Goal: Complete application form: Complete application form

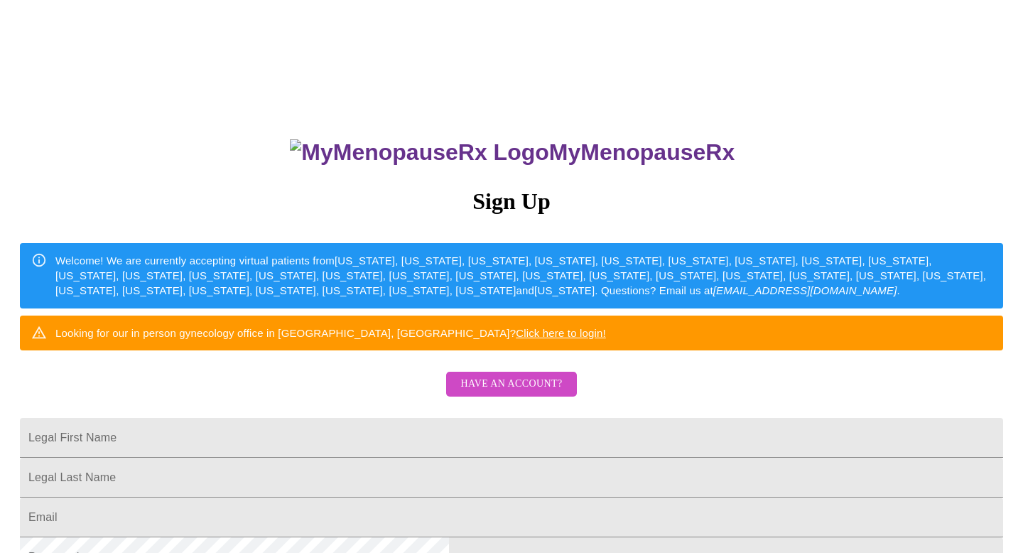
click at [495, 393] on span "Have an account?" at bounding box center [511, 384] width 102 height 18
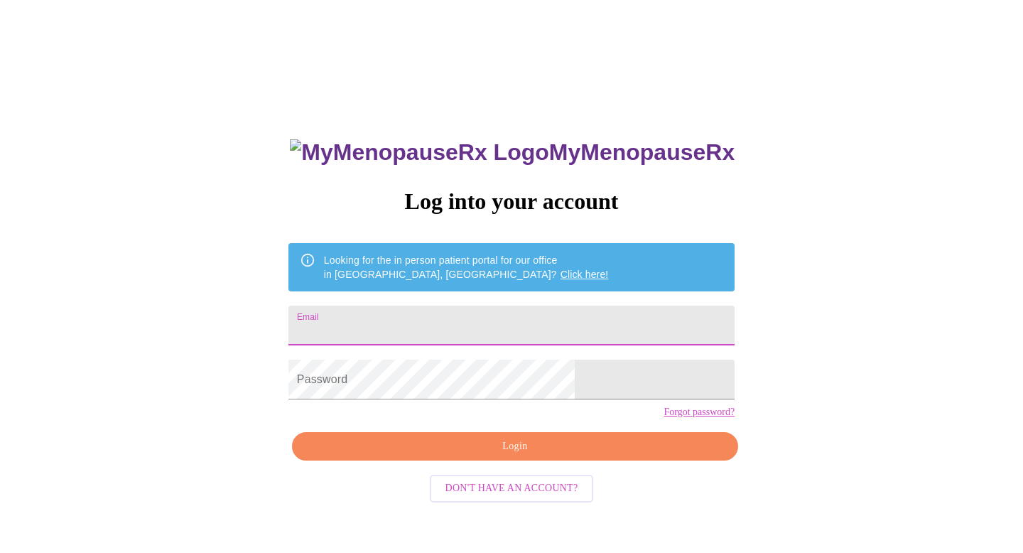
click at [462, 309] on input "Email" at bounding box center [511, 326] width 446 height 40
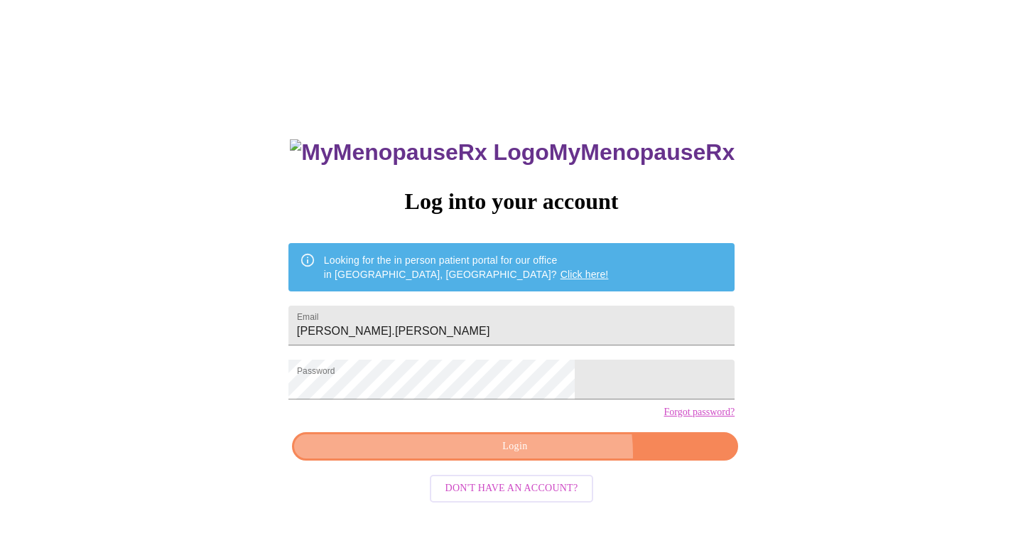
click at [541, 455] on span "Login" at bounding box center [515, 447] width 414 height 18
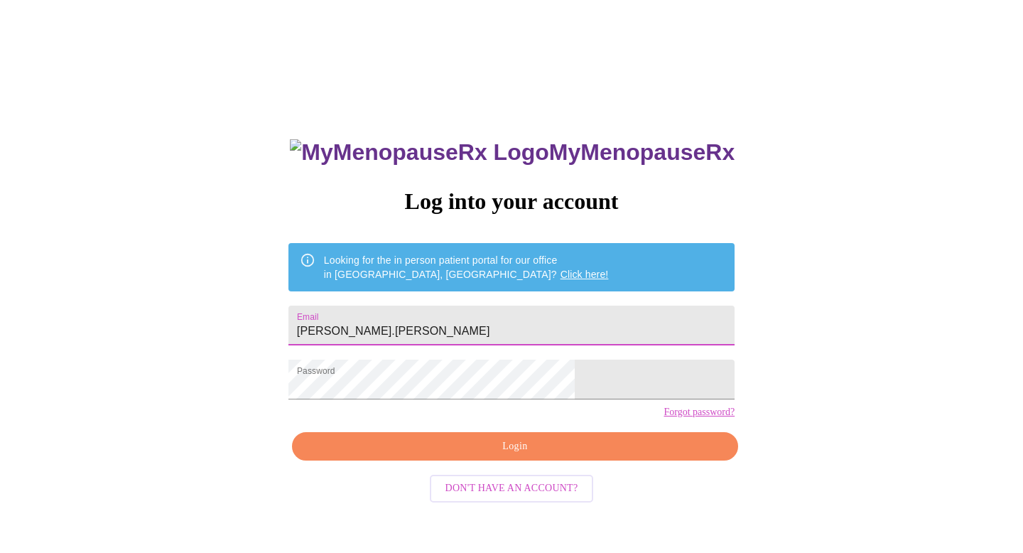
click at [486, 306] on input "[PERSON_NAME].[PERSON_NAME]" at bounding box center [511, 326] width 446 height 40
click at [487, 324] on input "[PERSON_NAME].[PERSON_NAME]" at bounding box center [511, 326] width 446 height 40
type input "[PERSON_NAME][EMAIL_ADDRESS][DOMAIN_NAME]"
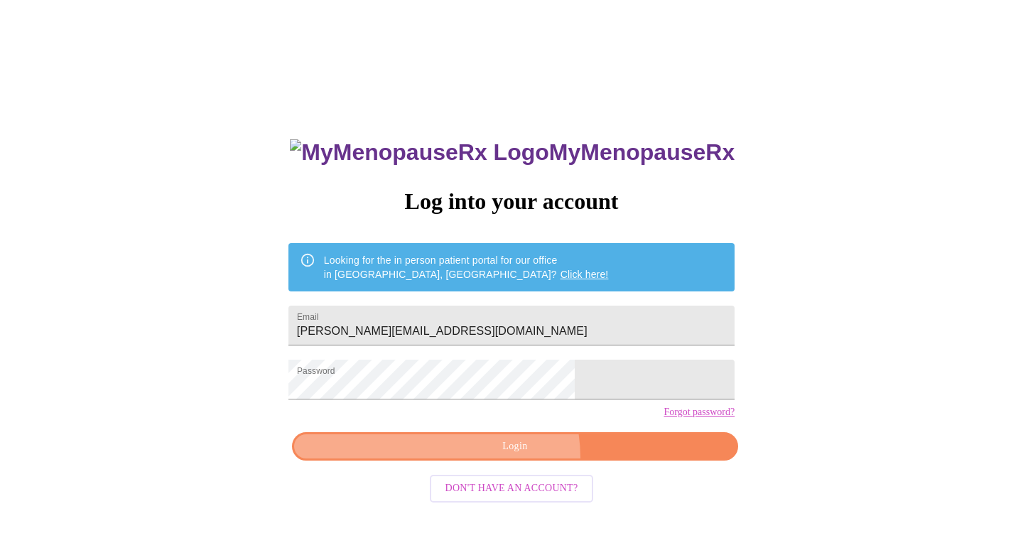
click at [502, 461] on button "Login" at bounding box center [515, 446] width 446 height 29
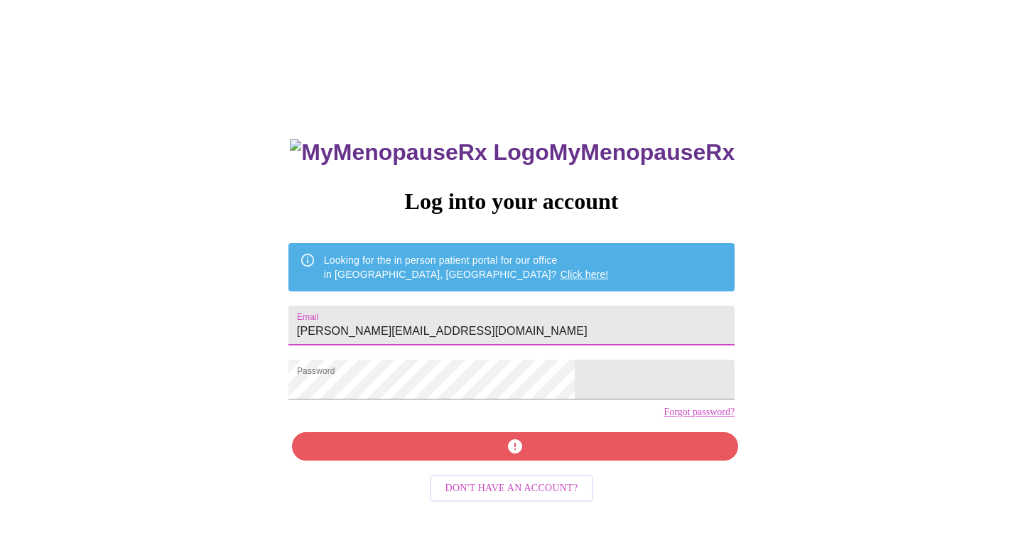
drag, startPoint x: 579, startPoint y: 330, endPoint x: 331, endPoint y: 313, distance: 248.5
click at [331, 313] on div "MyMenopauseRx Log into your account Looking for the in person patient portal fo…" at bounding box center [512, 338] width 1012 height 664
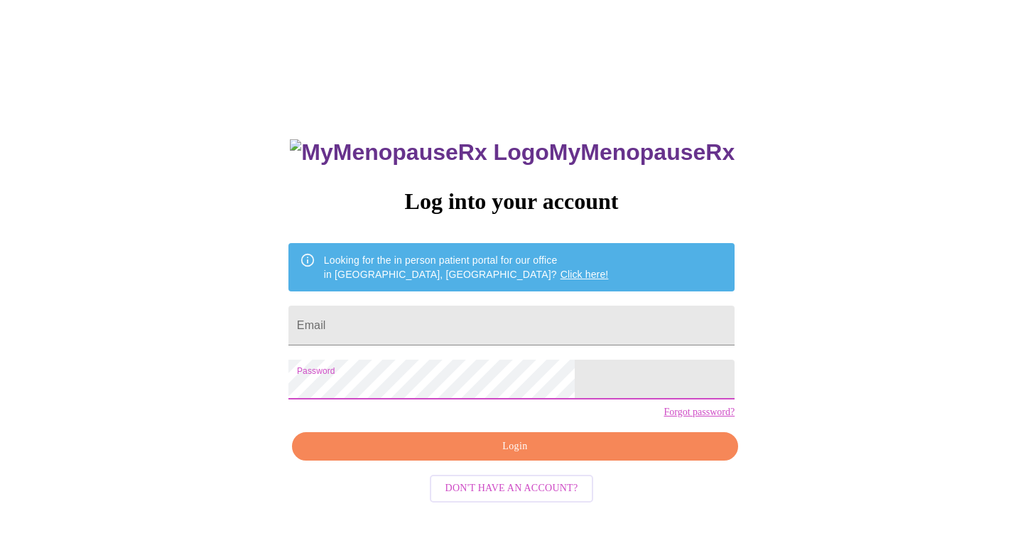
click at [351, 398] on div "MyMenopauseRx Log into your account Looking for the in person patient portal fo…" at bounding box center [512, 338] width 1012 height 664
click at [498, 323] on input "Email" at bounding box center [511, 326] width 446 height 40
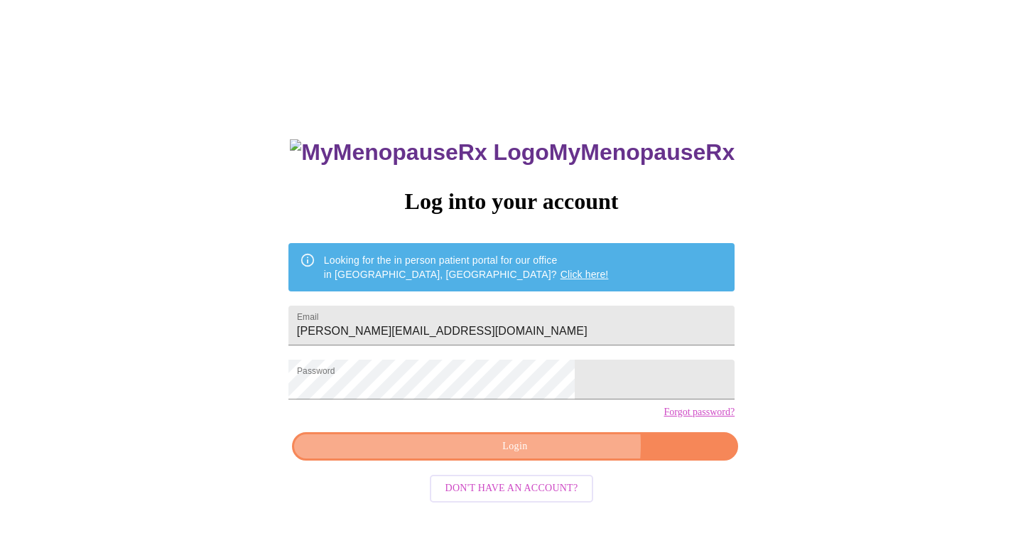
click at [546, 455] on span "Login" at bounding box center [515, 447] width 414 height 18
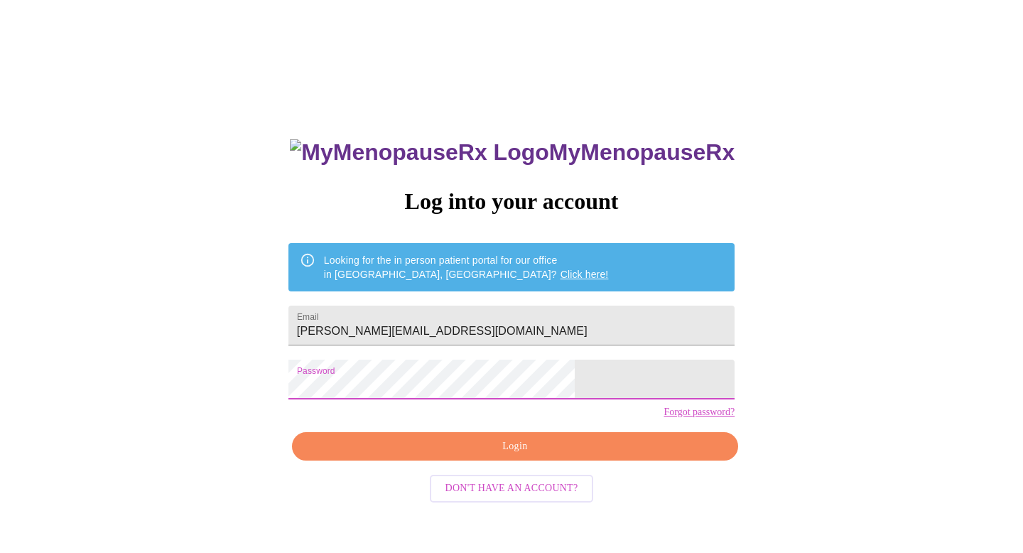
click at [336, 383] on div "MyMenopauseRx Log into your account Looking for the in person patient portal fo…" at bounding box center [512, 338] width 1012 height 664
click at [561, 455] on span "Login" at bounding box center [515, 447] width 414 height 18
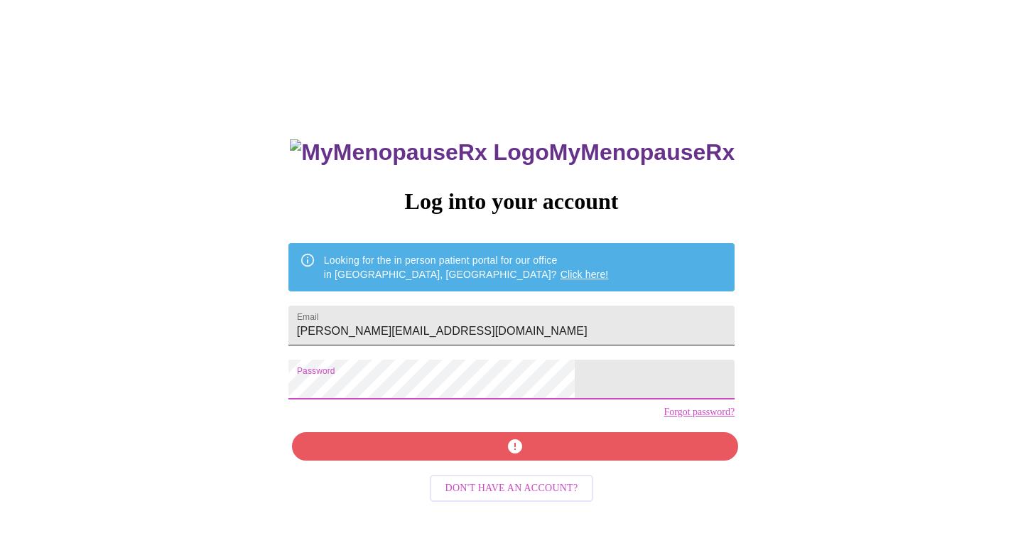
click at [436, 325] on input "[PERSON_NAME][EMAIL_ADDRESS][DOMAIN_NAME]" at bounding box center [511, 326] width 446 height 40
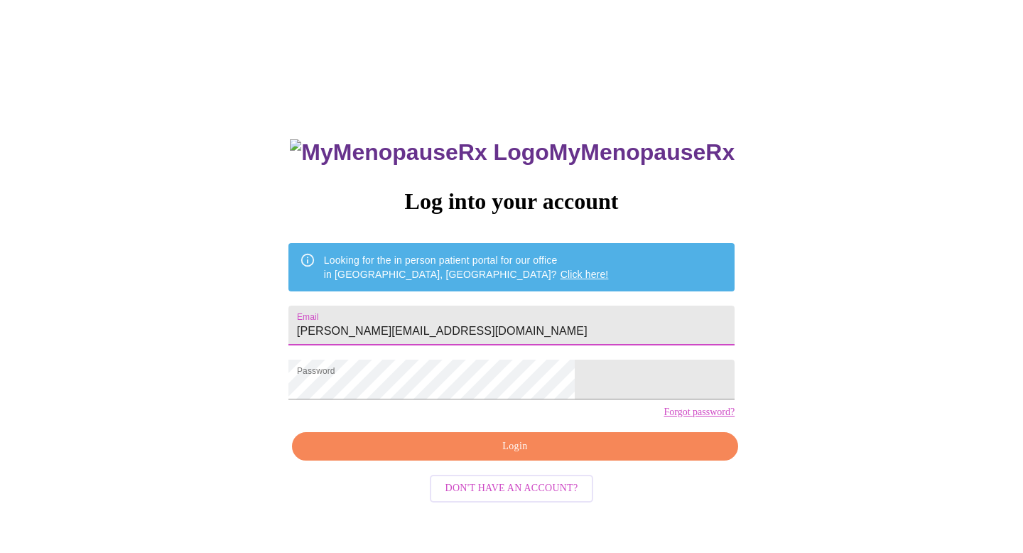
type input "[PERSON_NAME][EMAIL_ADDRESS][DOMAIN_NAME]"
click at [480, 455] on span "Login" at bounding box center [515, 447] width 414 height 18
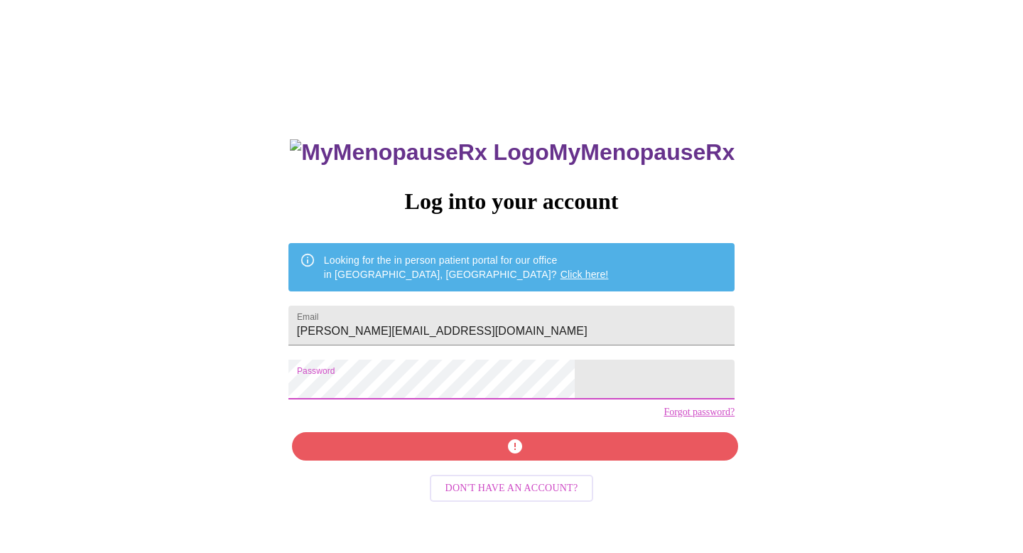
click at [304, 374] on div "MyMenopauseRx Log into your account Looking for the in person patient portal fo…" at bounding box center [512, 338] width 1012 height 664
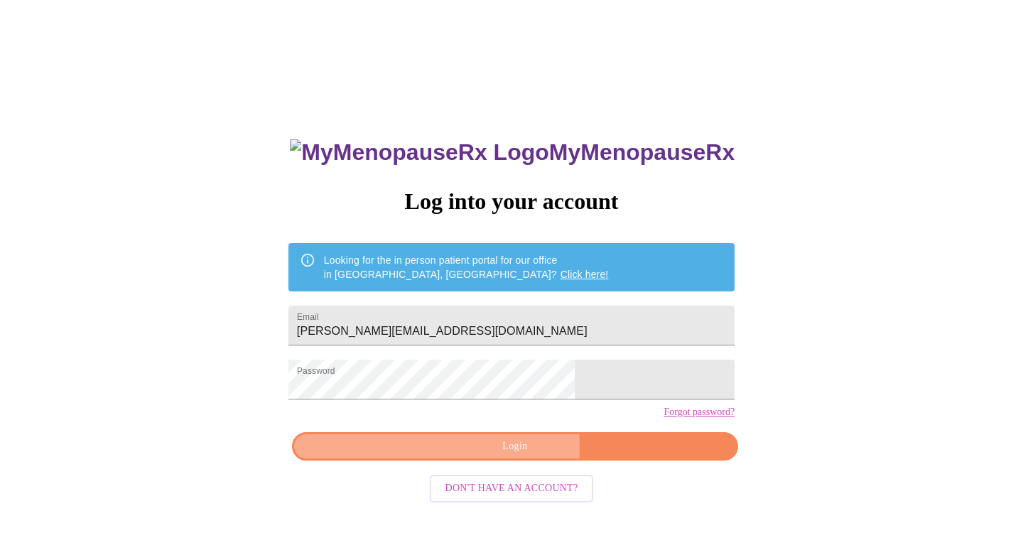
click at [443, 455] on span "Login" at bounding box center [515, 447] width 414 height 18
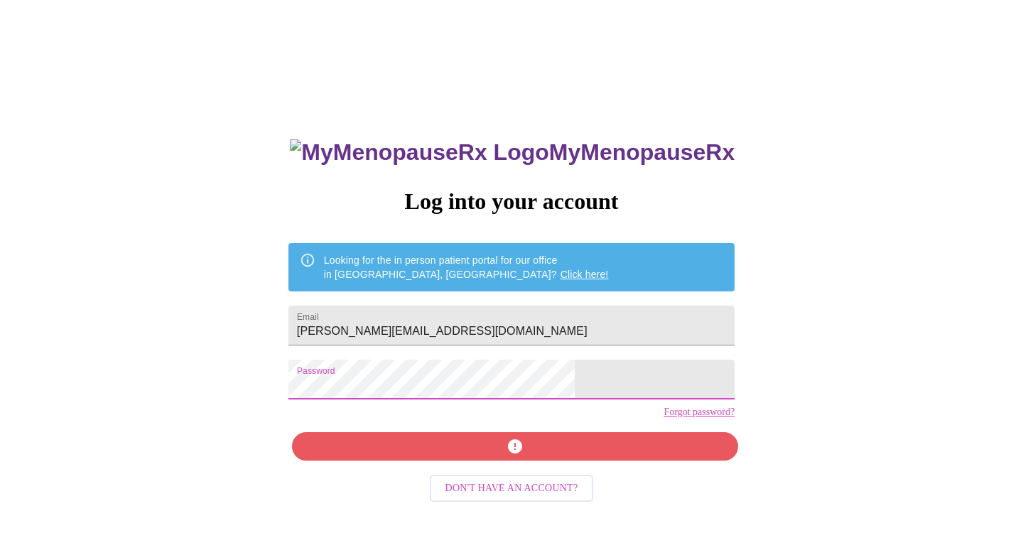
click at [347, 392] on div "MyMenopauseRx Log into your account Looking for the in person patient portal fo…" at bounding box center [512, 338] width 1012 height 664
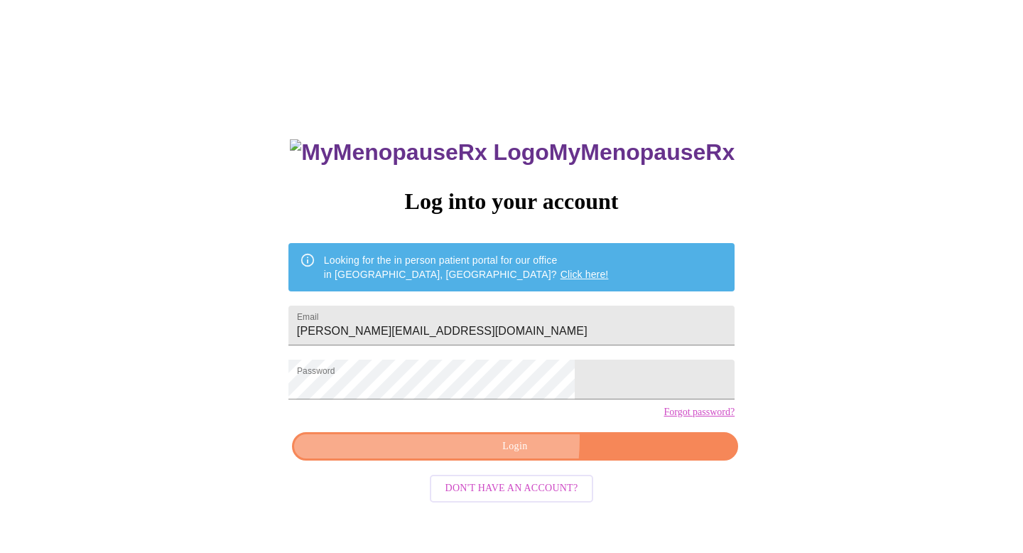
click at [431, 455] on span "Login" at bounding box center [515, 447] width 414 height 18
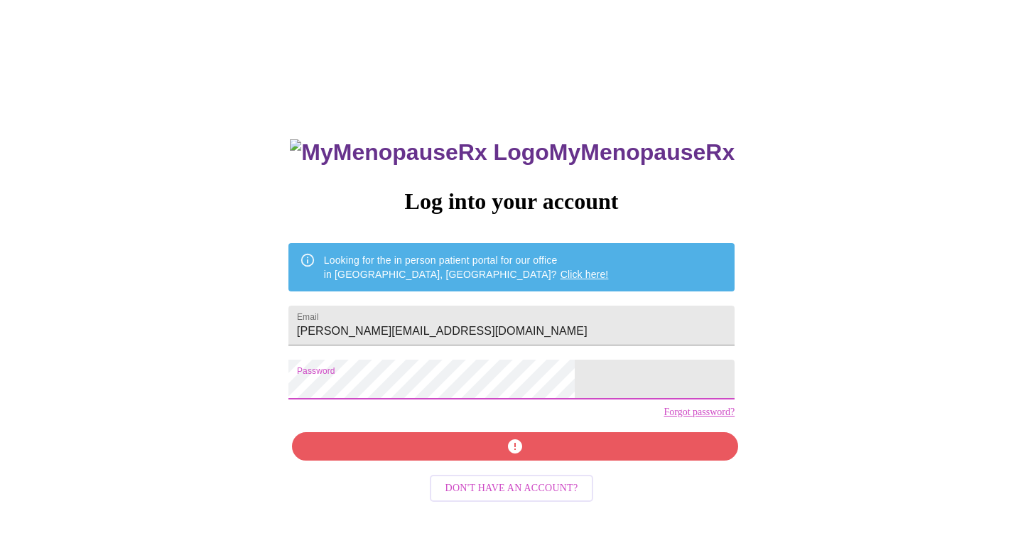
click at [365, 396] on div "MyMenopauseRx Log into your account Looking for the in person patient portal fo…" at bounding box center [511, 393] width 475 height 553
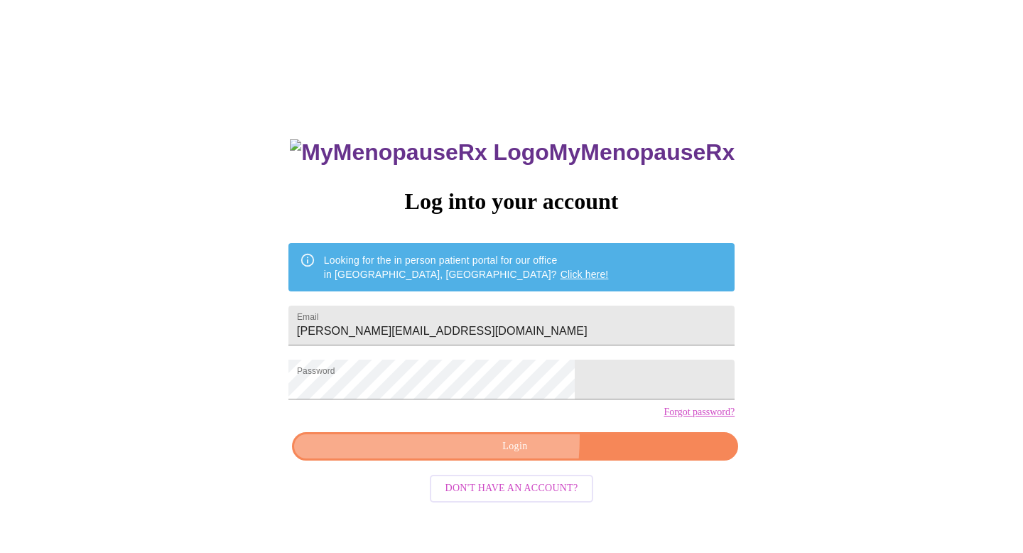
click at [408, 455] on span "Login" at bounding box center [515, 447] width 414 height 18
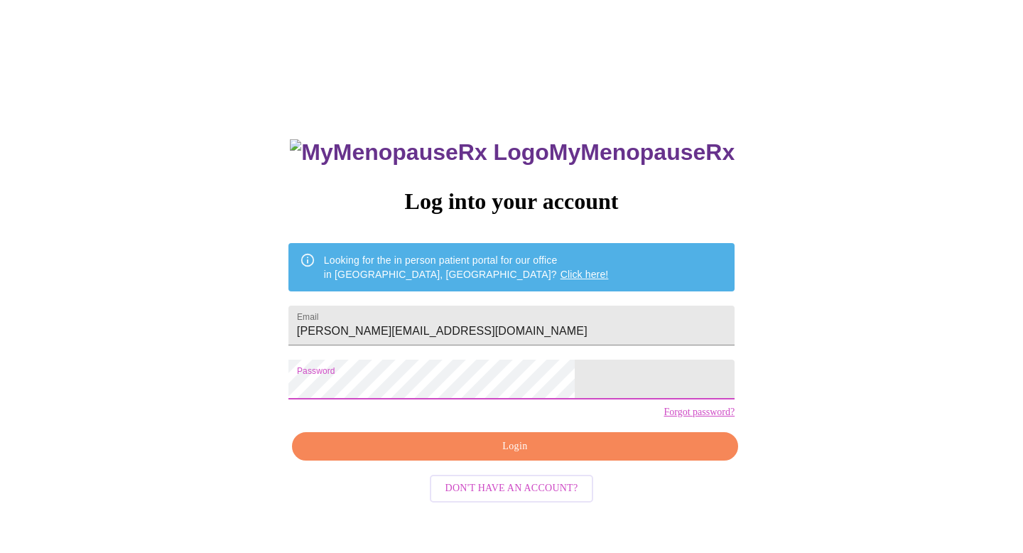
click at [341, 394] on div "MyMenopauseRx Log into your account Looking for the in person patient portal fo…" at bounding box center [512, 338] width 1012 height 664
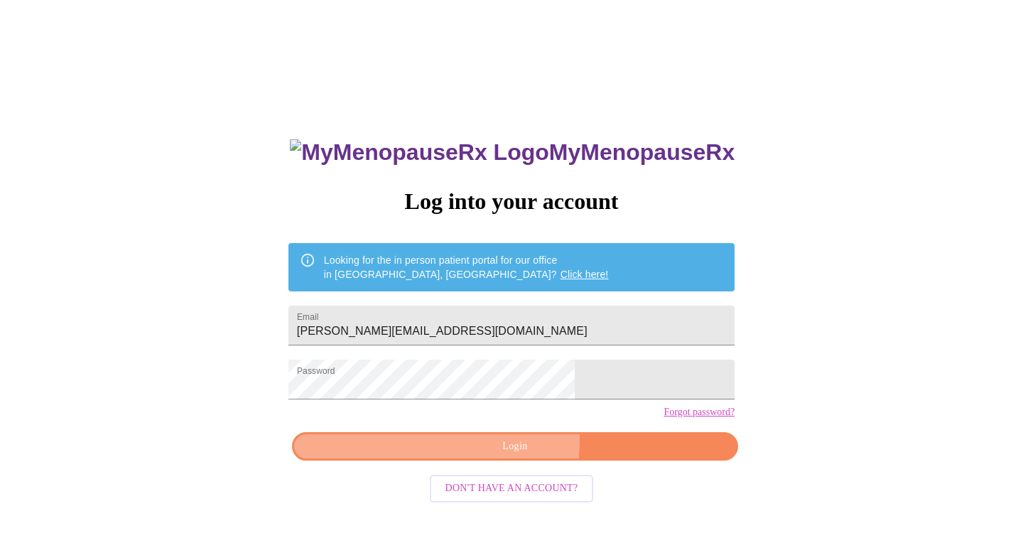
click at [379, 461] on button "Login" at bounding box center [515, 446] width 446 height 29
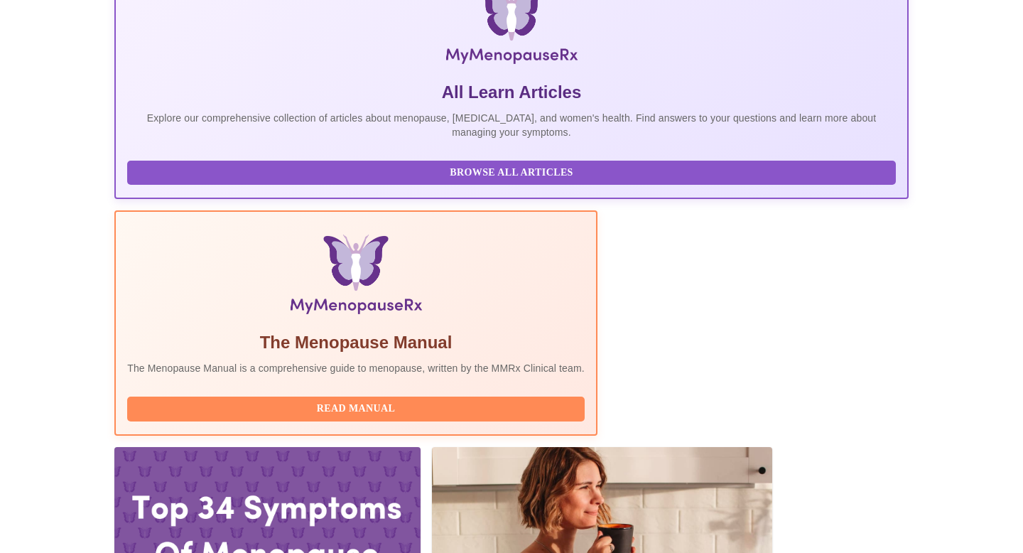
scroll to position [248, 0]
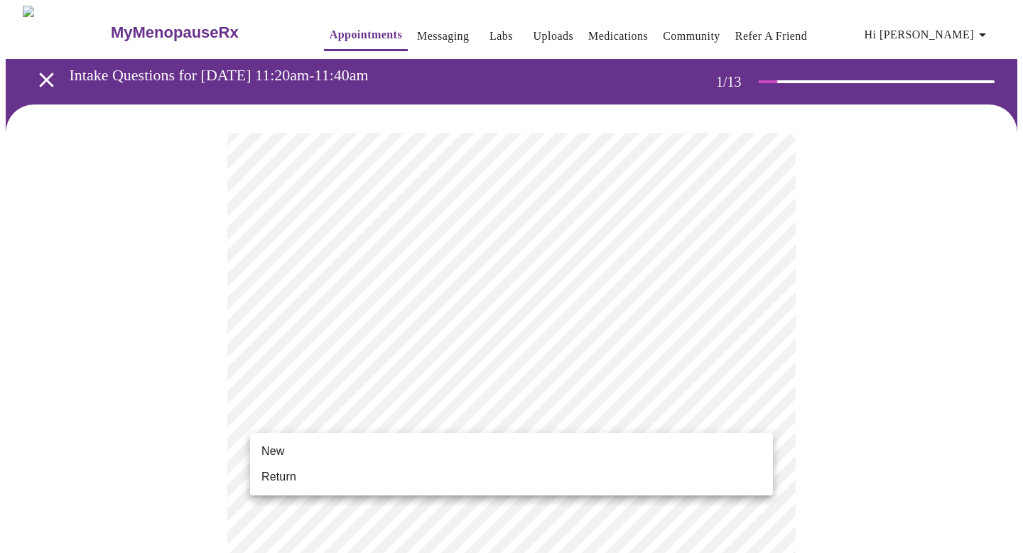
click at [430, 482] on li "Return" at bounding box center [511, 477] width 523 height 26
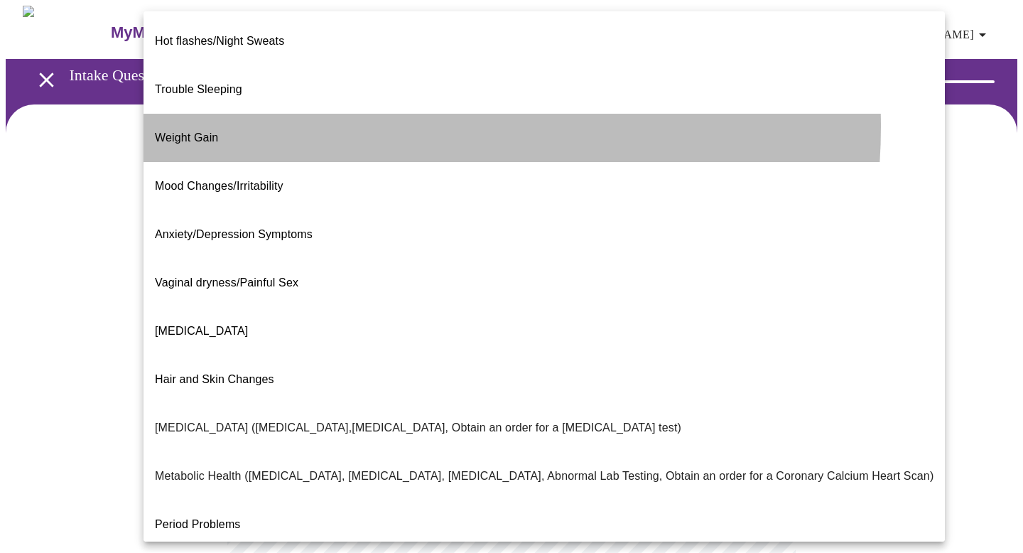
click at [339, 114] on li "Weight Gain" at bounding box center [544, 138] width 801 height 48
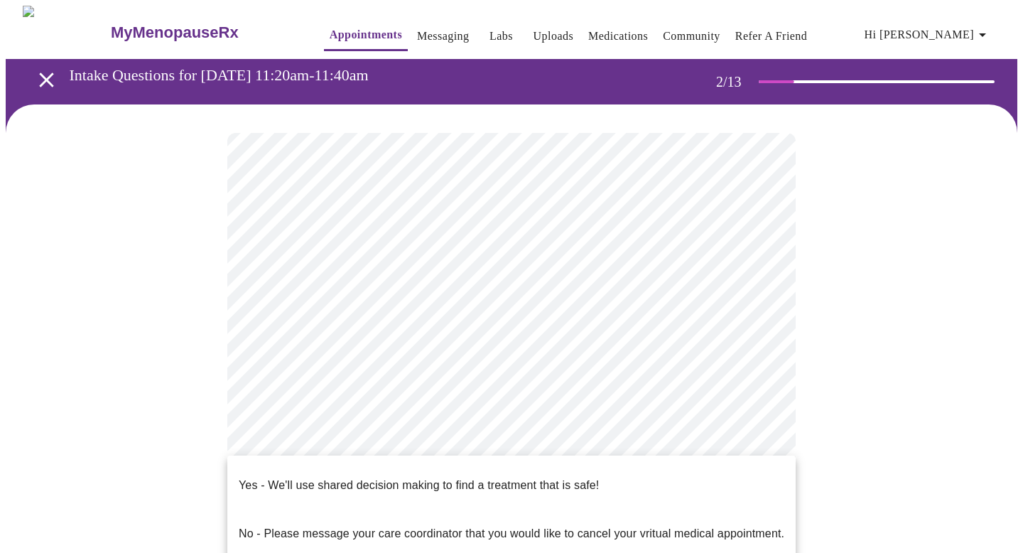
click at [418, 477] on p "Yes - We'll use shared decision making to find a treatment that is safe!" at bounding box center [419, 485] width 360 height 17
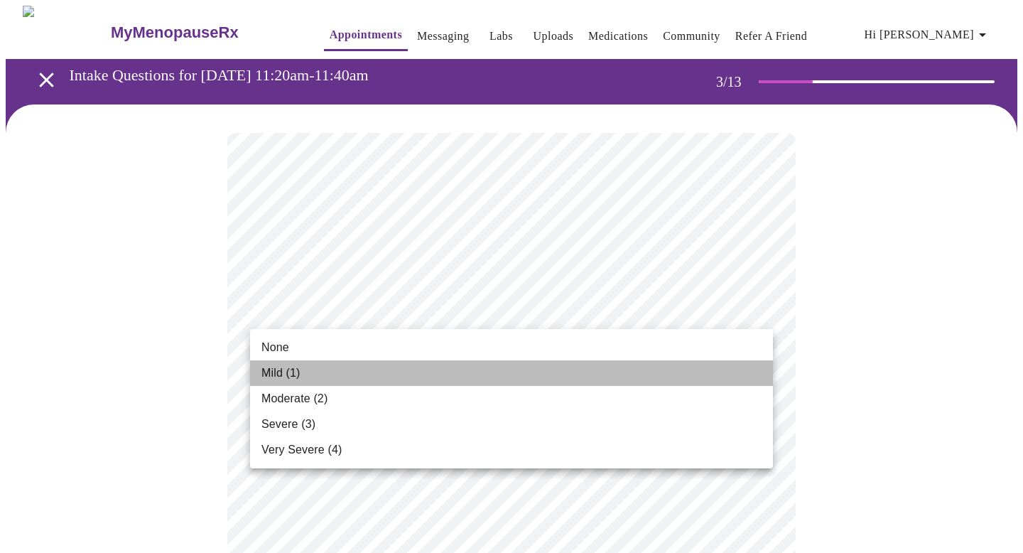
click at [603, 372] on li "Mild (1)" at bounding box center [511, 373] width 523 height 26
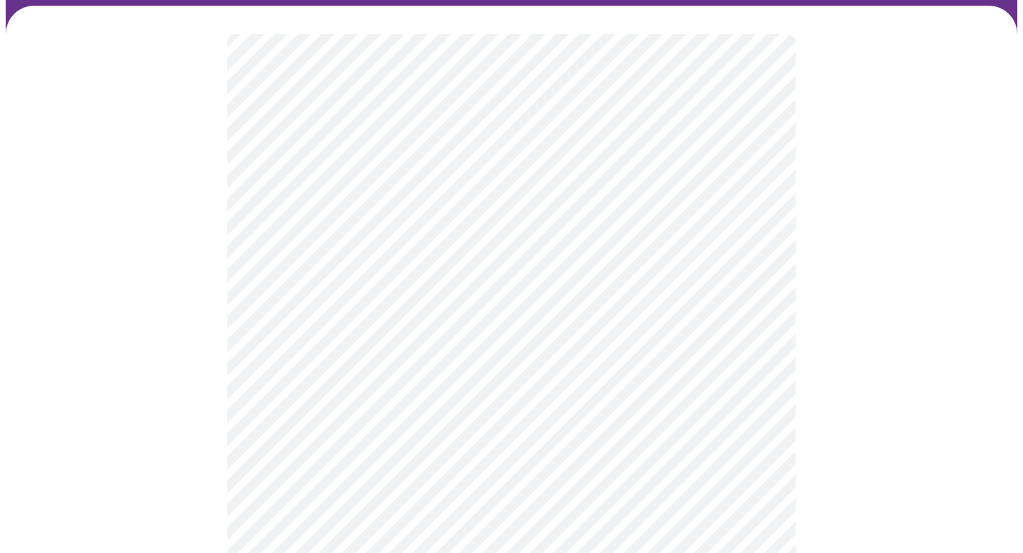
scroll to position [163, 0]
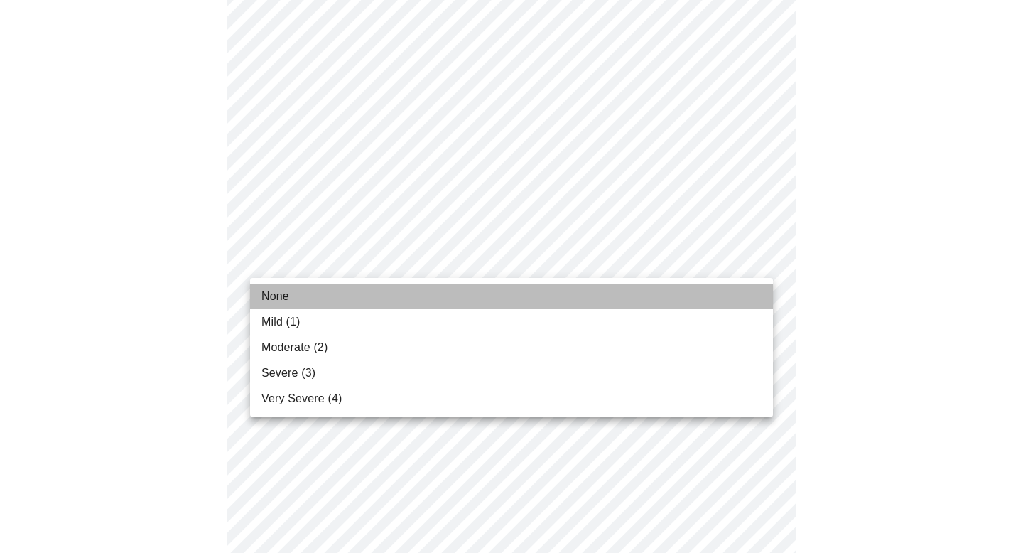
click at [555, 292] on li "None" at bounding box center [511, 296] width 523 height 26
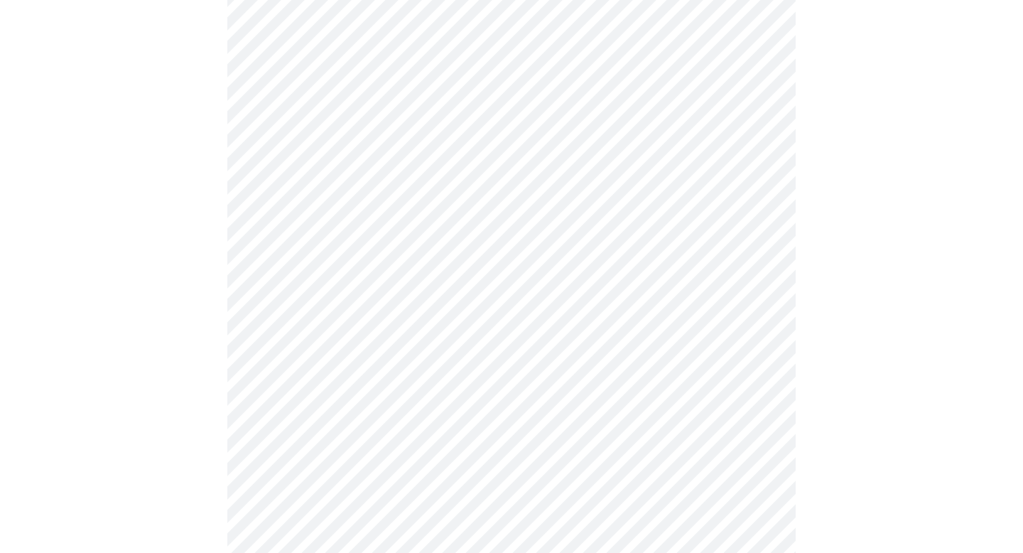
scroll to position [200, 0]
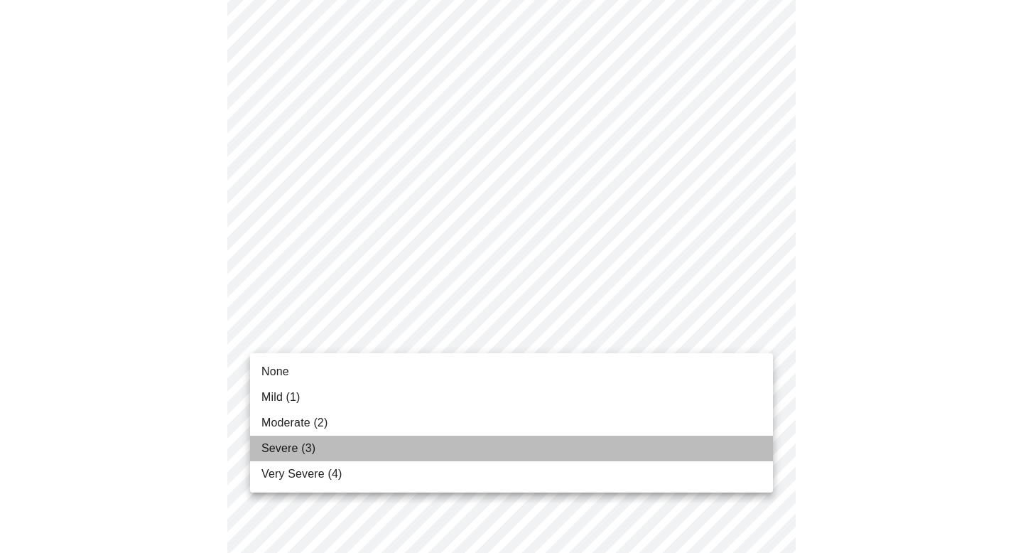
click at [536, 437] on li "Severe (3)" at bounding box center [511, 449] width 523 height 26
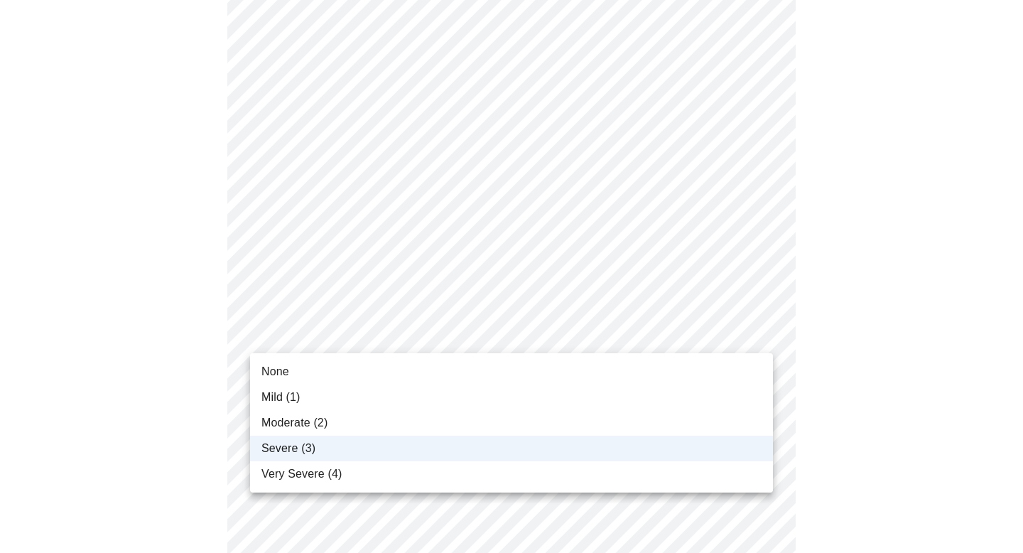
click at [540, 419] on li "Moderate (2)" at bounding box center [511, 423] width 523 height 26
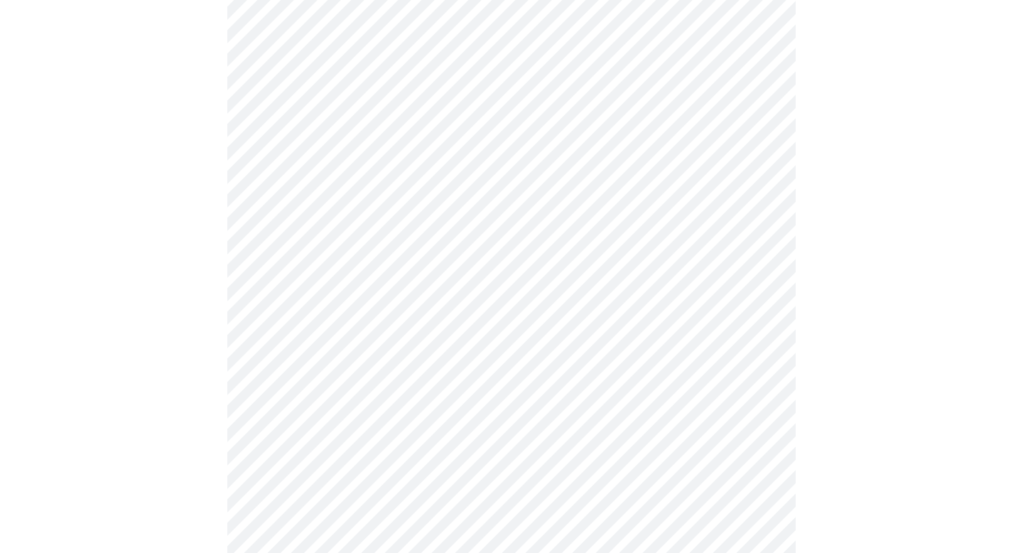
scroll to position [351, 0]
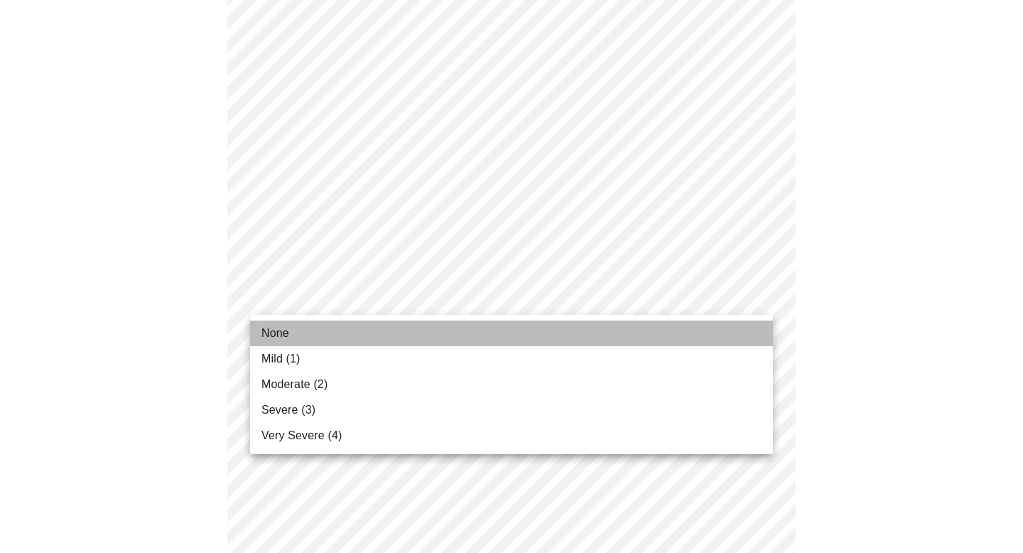
click at [528, 343] on li "None" at bounding box center [511, 333] width 523 height 26
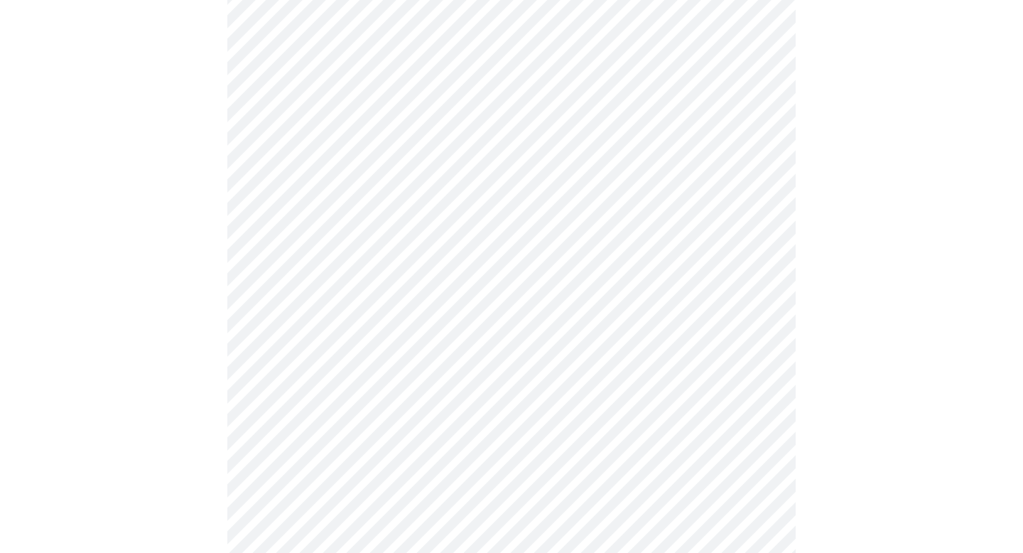
scroll to position [441, 0]
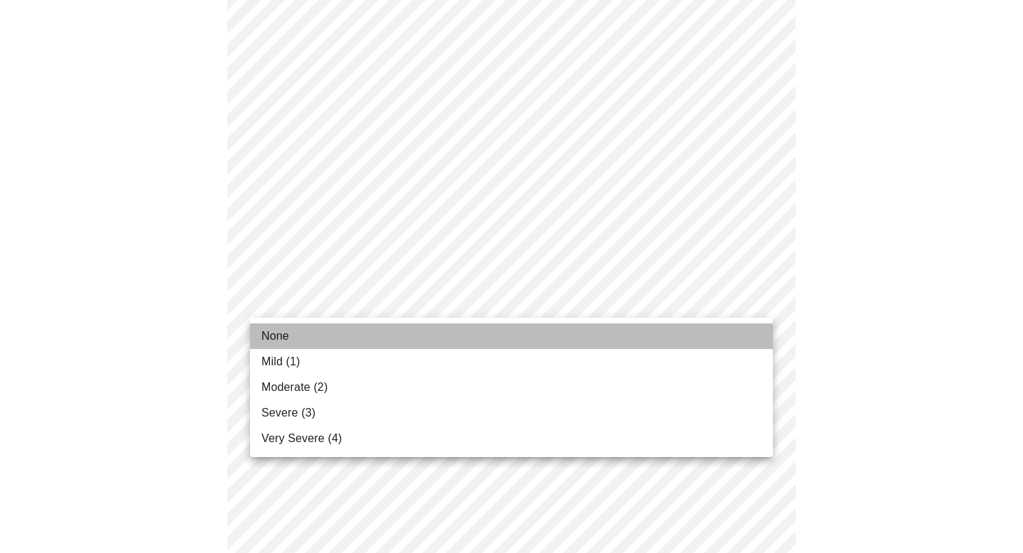
click at [523, 344] on li "None" at bounding box center [511, 336] width 523 height 26
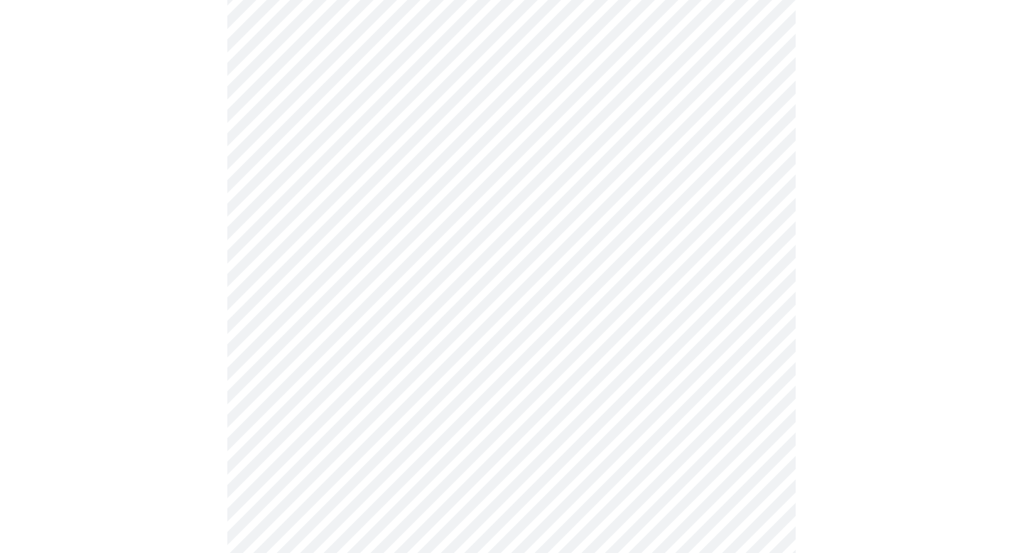
scroll to position [532, 0]
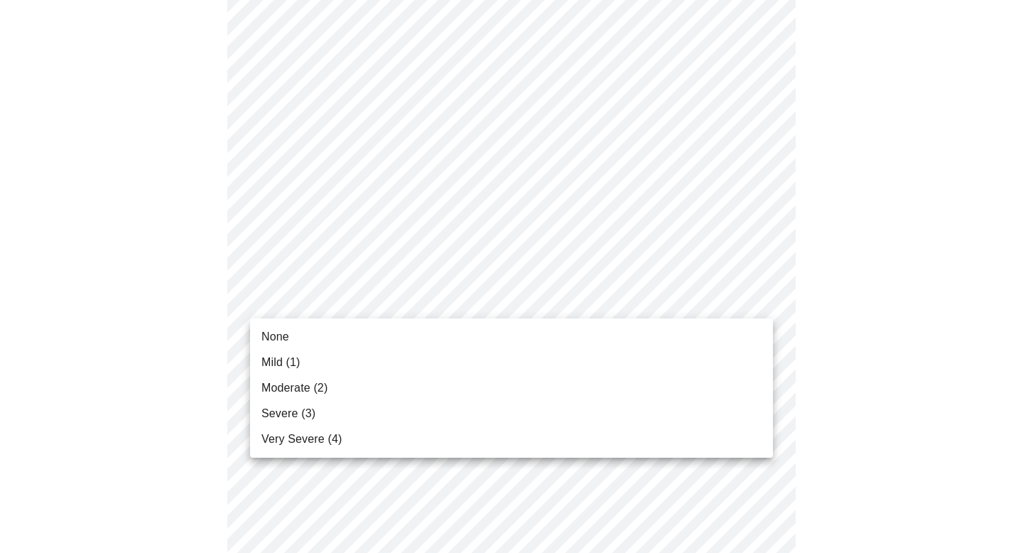
click at [516, 366] on li "Mild (1)" at bounding box center [511, 363] width 523 height 26
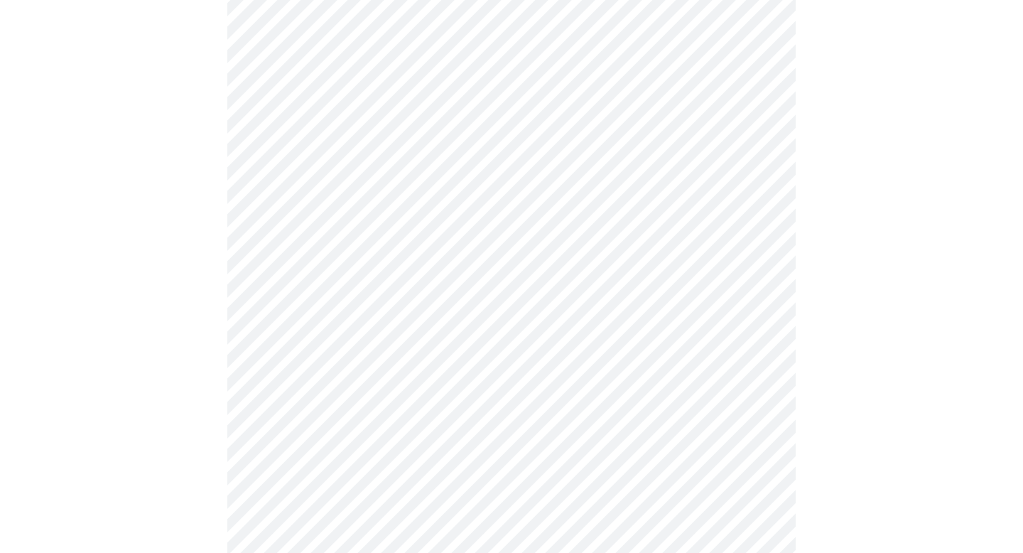
scroll to position [670, 0]
click at [520, 275] on body "MyMenopauseRx Appointments Messaging Labs Uploads Medications Community Refer a…" at bounding box center [512, 555] width 1012 height 2438
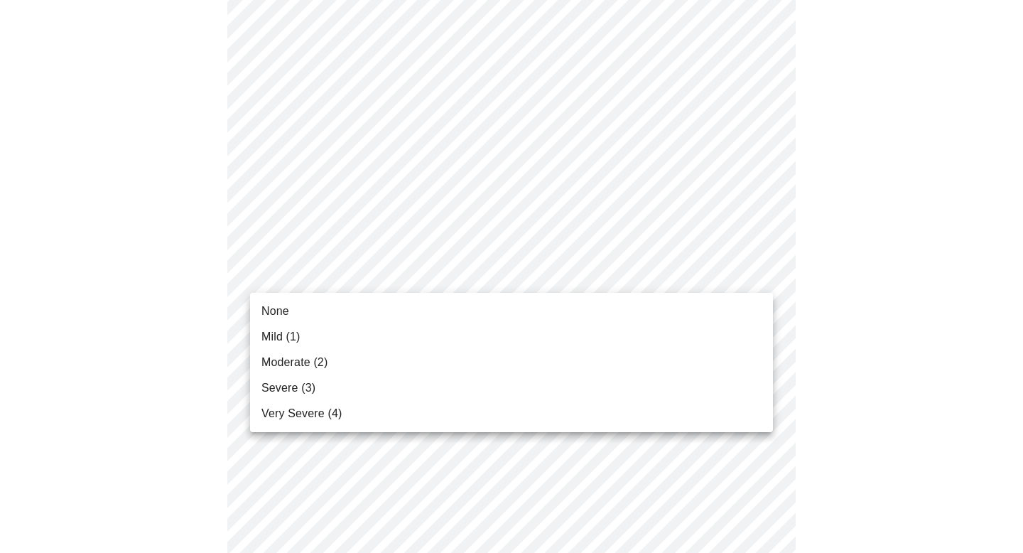
click at [522, 337] on li "Mild (1)" at bounding box center [511, 337] width 523 height 26
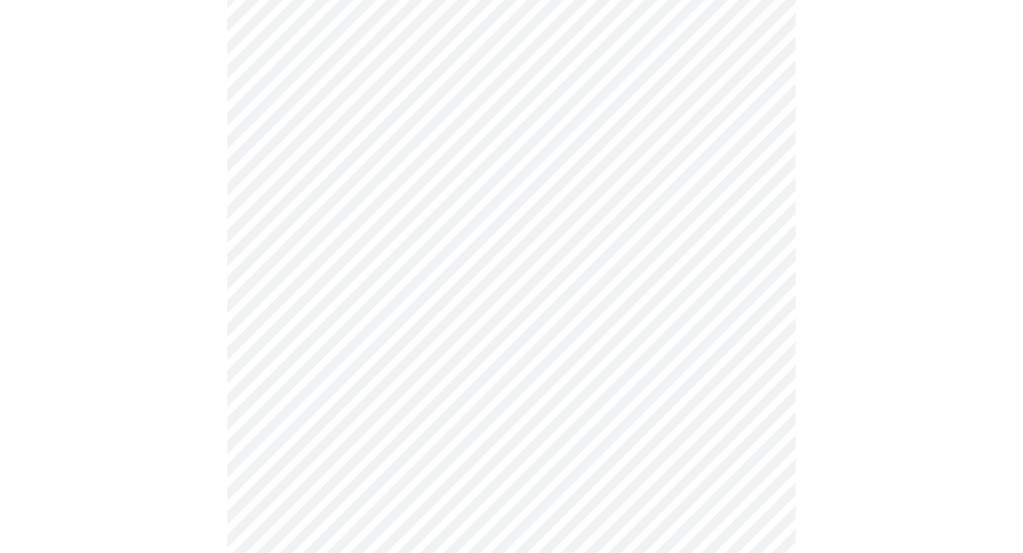
scroll to position [794, 0]
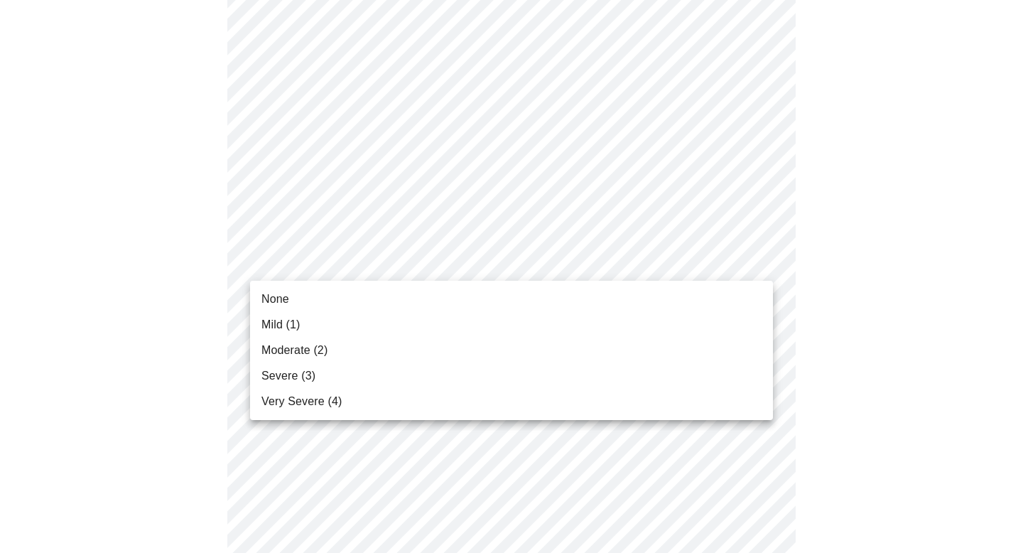
click at [527, 274] on body "MyMenopauseRx Appointments Messaging Labs Uploads Medications Community Refer a…" at bounding box center [512, 420] width 1012 height 2419
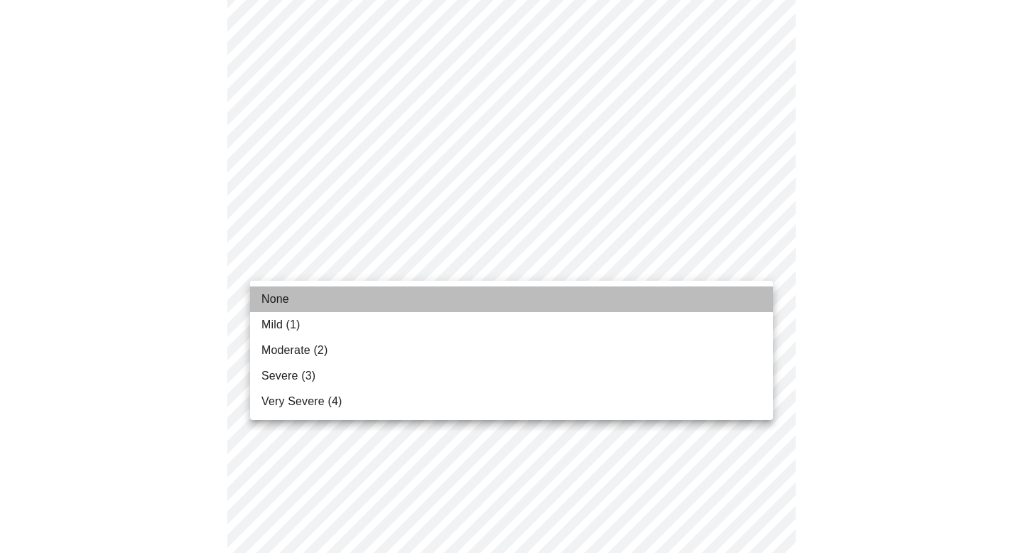
click at [532, 293] on li "None" at bounding box center [511, 299] width 523 height 26
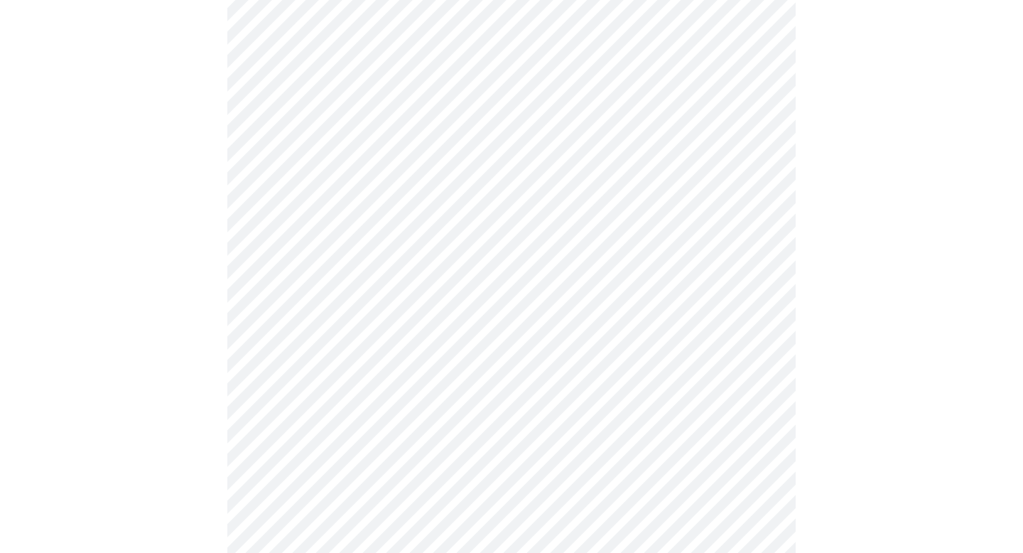
scroll to position [878, 0]
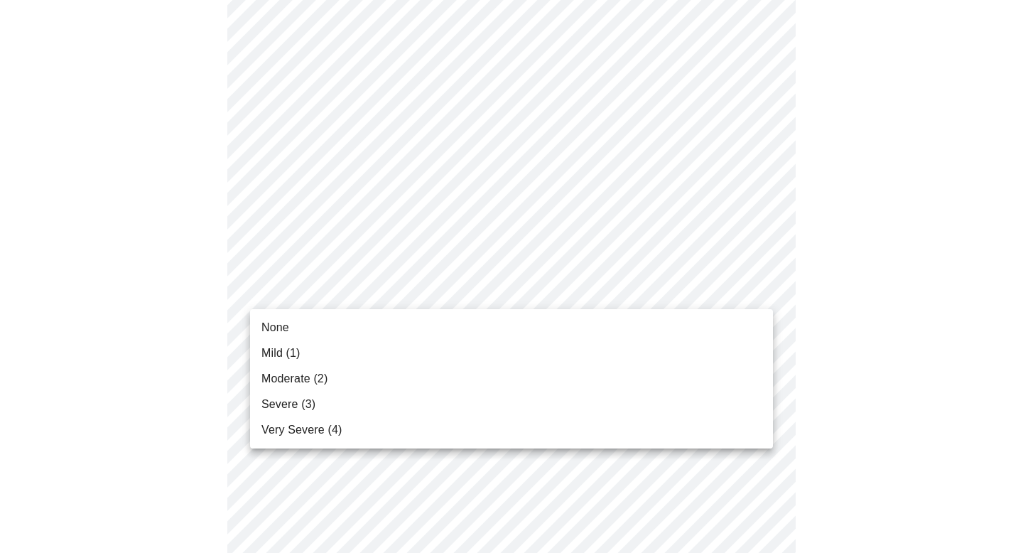
click at [536, 299] on body "MyMenopauseRx Appointments Messaging Labs Uploads Medications Community Refer a…" at bounding box center [512, 327] width 1012 height 2399
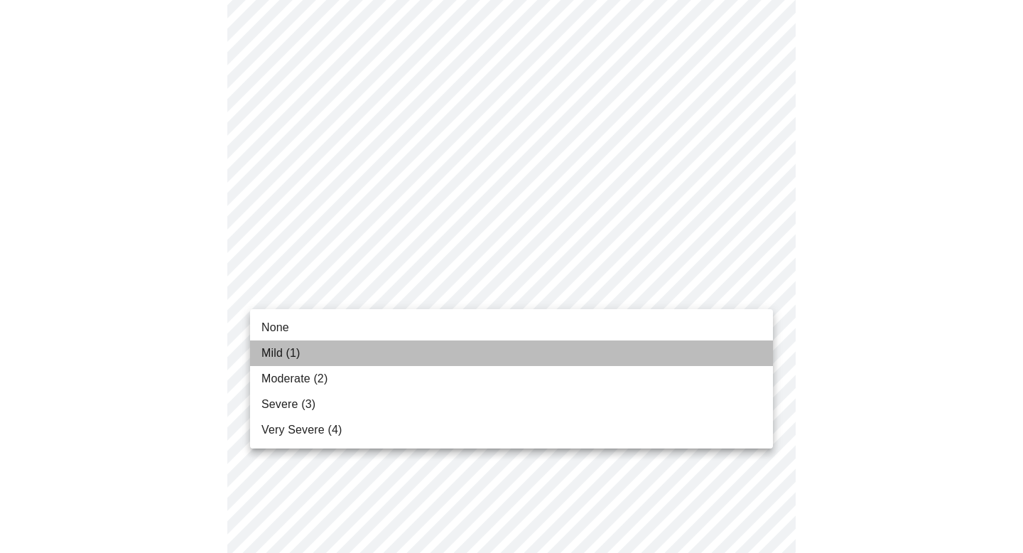
click at [534, 362] on li "Mild (1)" at bounding box center [511, 353] width 523 height 26
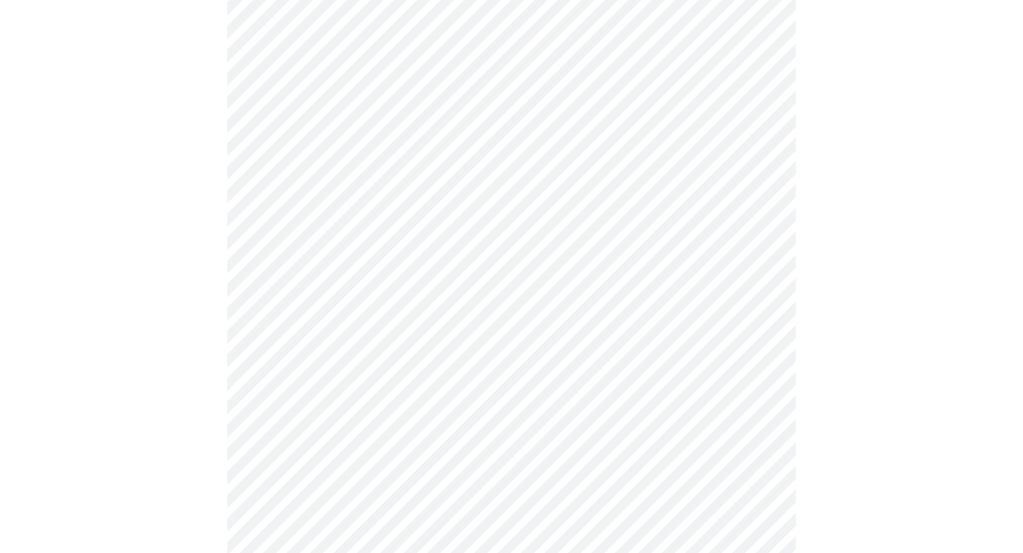
scroll to position [1047, 0]
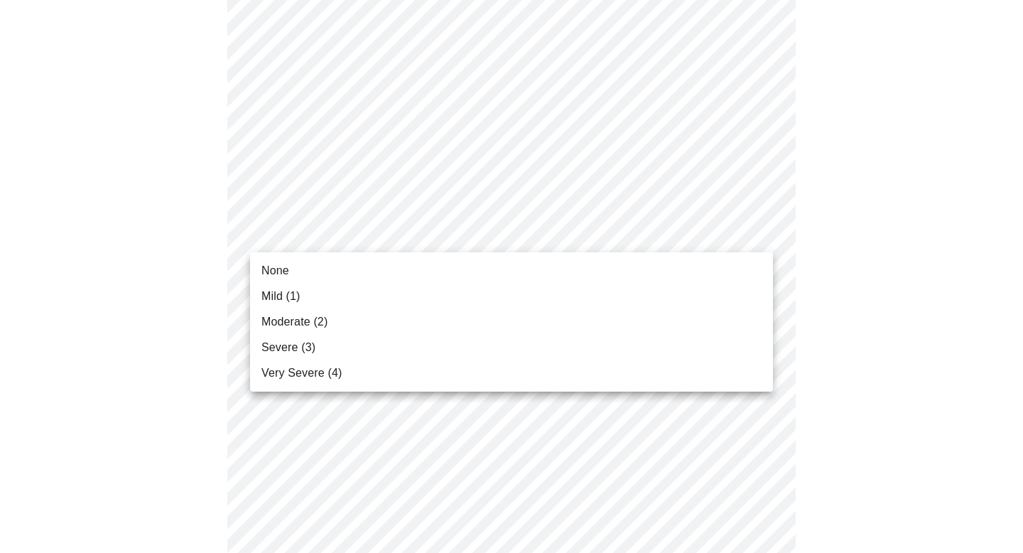
click at [534, 237] on body "MyMenopauseRx Appointments Messaging Labs Uploads Medications Community Refer a…" at bounding box center [512, 147] width 1012 height 2379
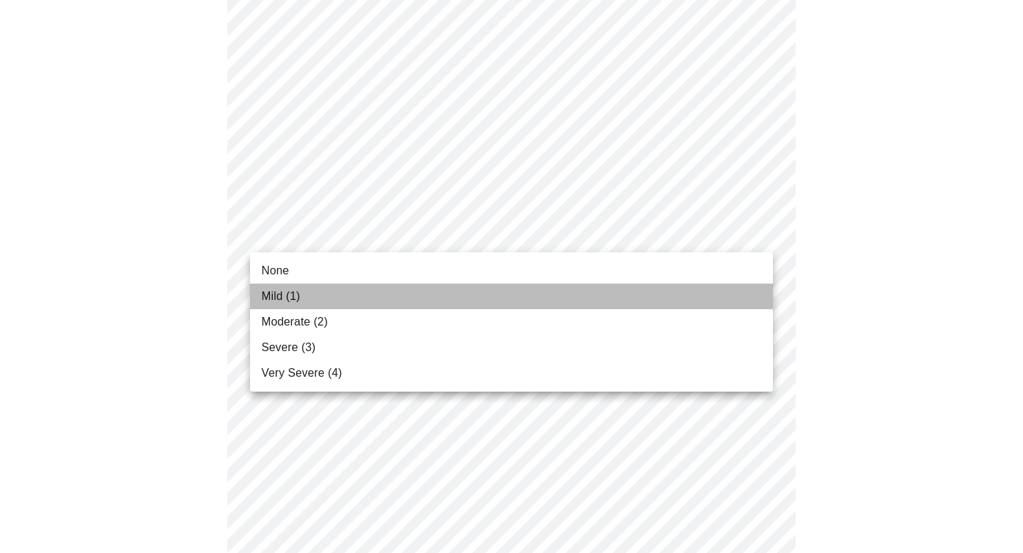
click at [527, 301] on li "Mild (1)" at bounding box center [511, 296] width 523 height 26
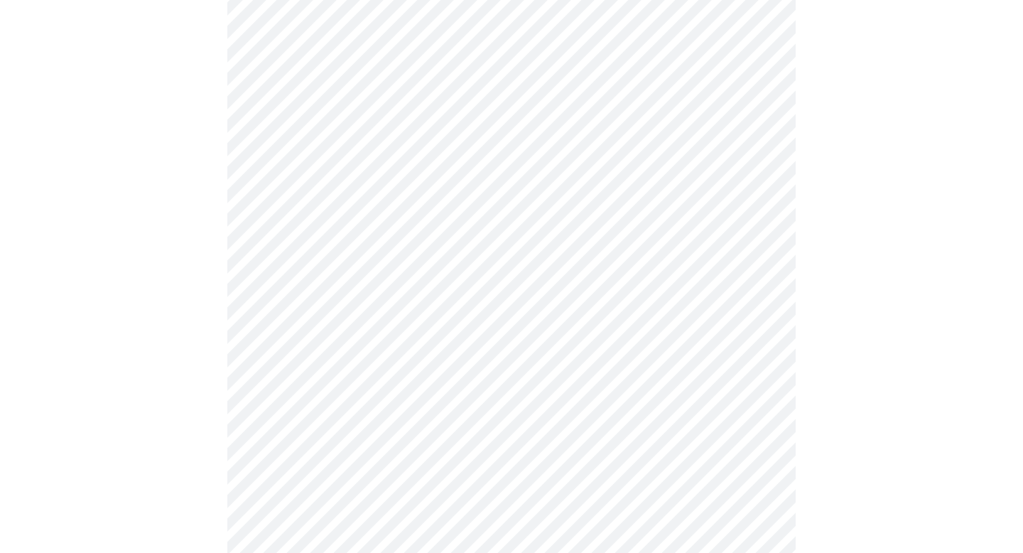
scroll to position [1108, 0]
click at [525, 281] on body "MyMenopauseRx Appointments Messaging Labs Uploads Medications Community Refer a…" at bounding box center [512, 77] width 1012 height 2359
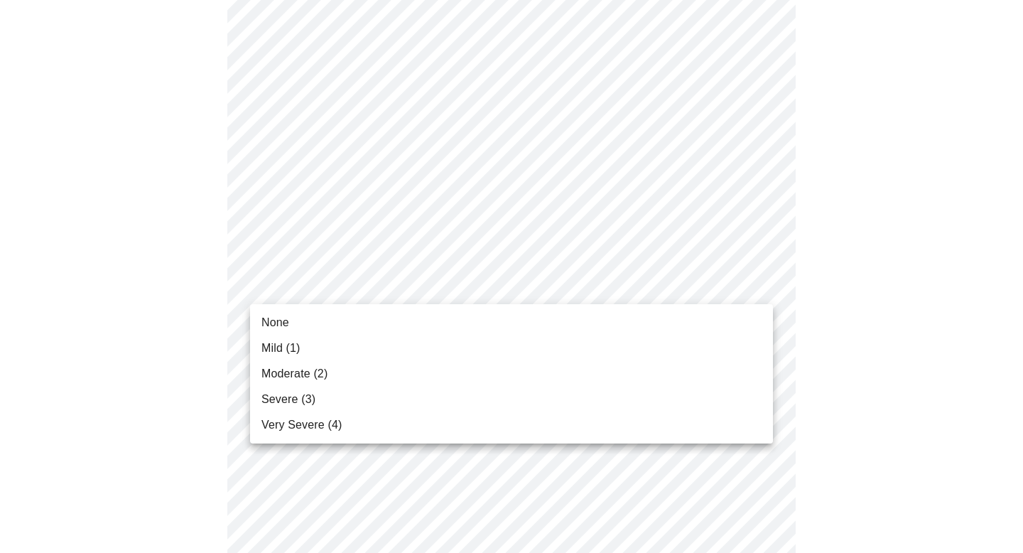
click at [528, 325] on li "None" at bounding box center [511, 323] width 523 height 26
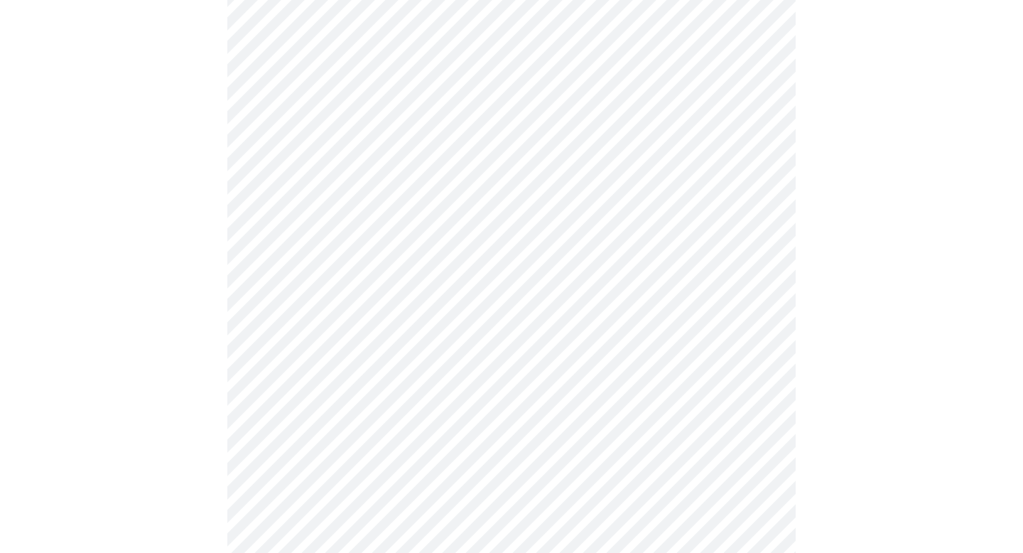
scroll to position [507, 0]
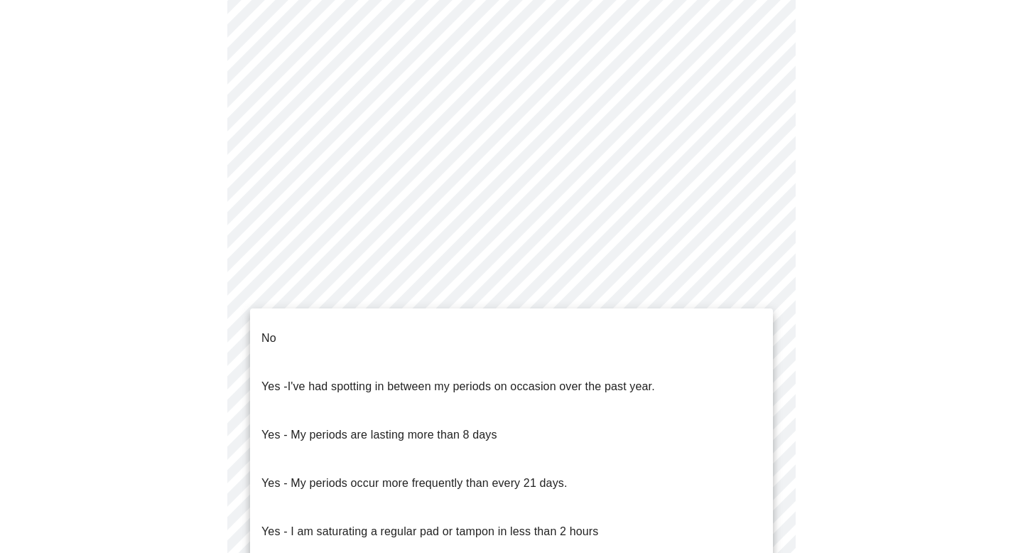
click at [364, 352] on body "MyMenopauseRx Appointments Messaging Labs Uploads Medications Community Refer a…" at bounding box center [512, 533] width 1012 height 2070
click at [367, 323] on li "No" at bounding box center [511, 338] width 523 height 48
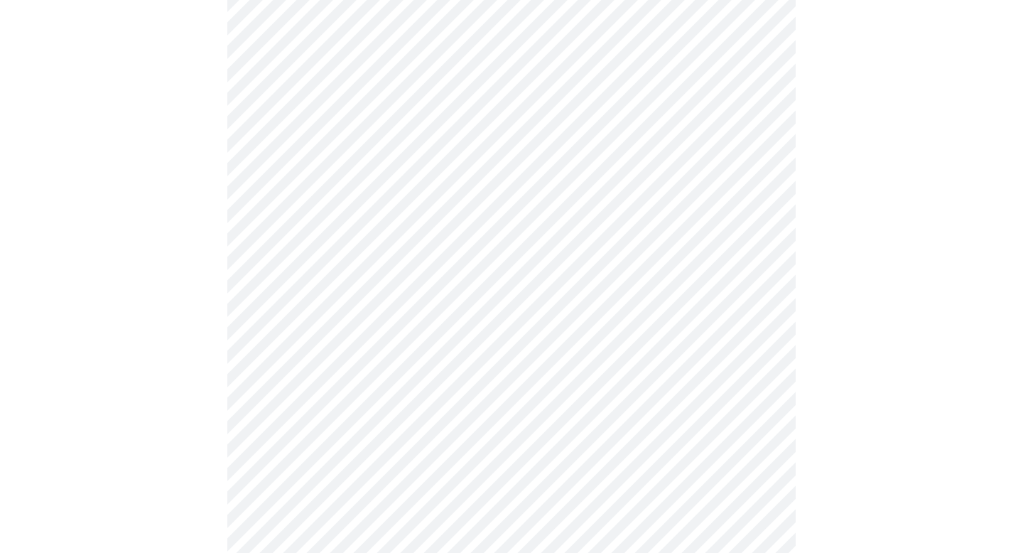
scroll to position [588, 0]
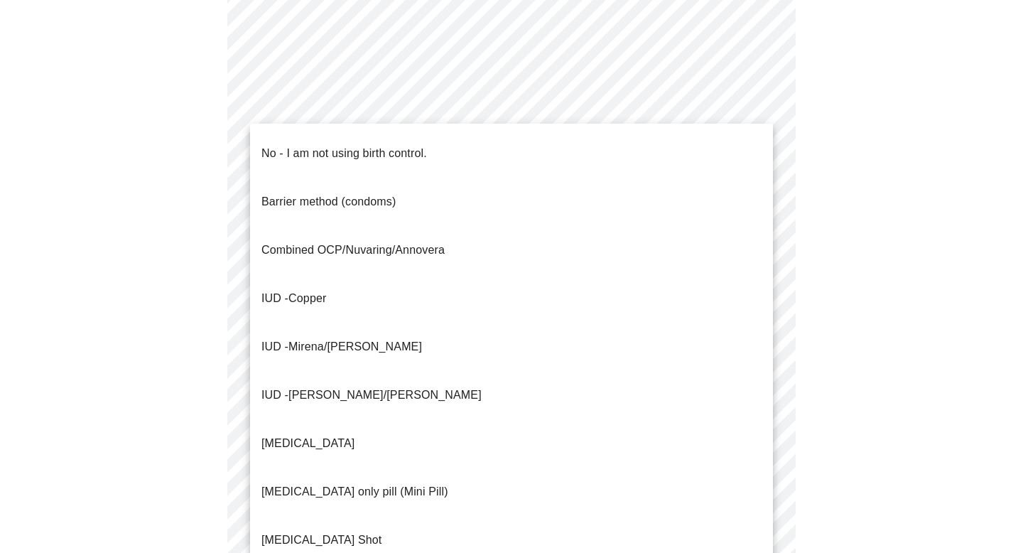
click at [415, 390] on body "MyMenopauseRx Appointments Messaging Labs Uploads Medications Community Refer a…" at bounding box center [512, 448] width 1012 height 2062
click at [434, 162] on li "No - I am not using birth control." at bounding box center [511, 153] width 523 height 48
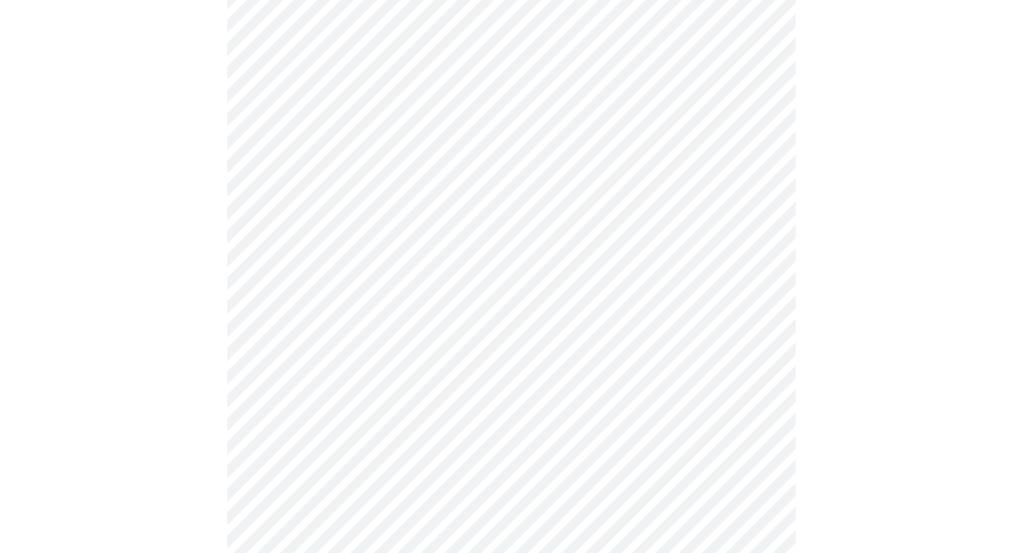
scroll to position [711, 0]
click at [438, 370] on body "MyMenopauseRx Appointments Messaging Labs Uploads Medications Community Refer a…" at bounding box center [512, 320] width 1012 height 2053
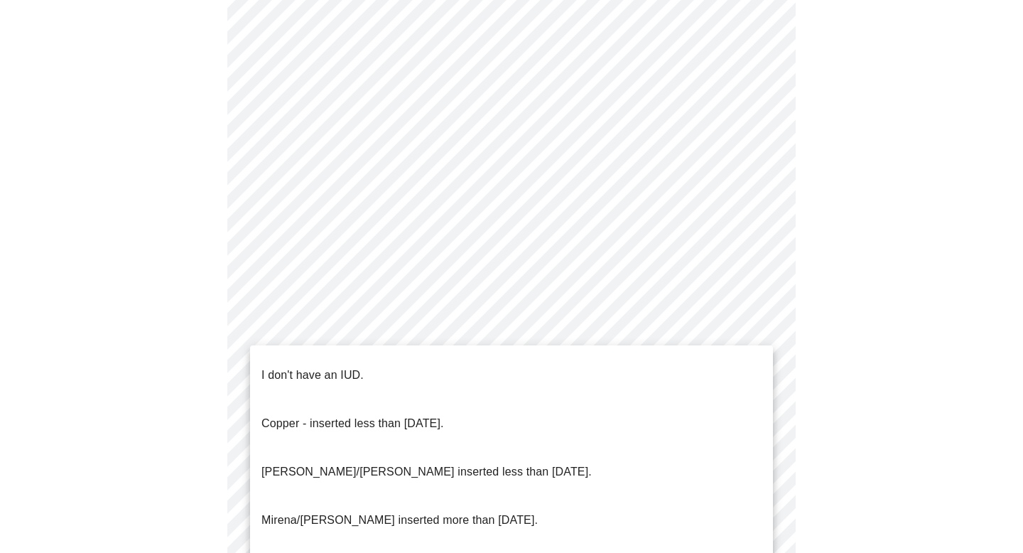
drag, startPoint x: 438, startPoint y: 275, endPoint x: 438, endPoint y: 370, distance: 95.2
click at [438, 370] on li "I don't have an IUD." at bounding box center [511, 375] width 523 height 48
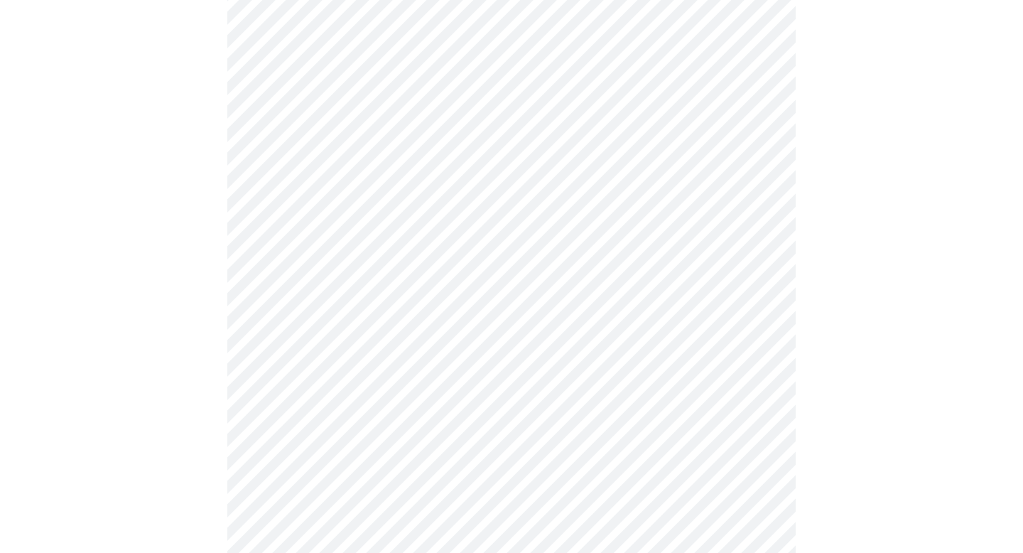
scroll to position [810, 0]
click at [438, 370] on body "MyMenopauseRx Appointments Messaging Labs Uploads Medications Community Refer a…" at bounding box center [512, 218] width 1012 height 2045
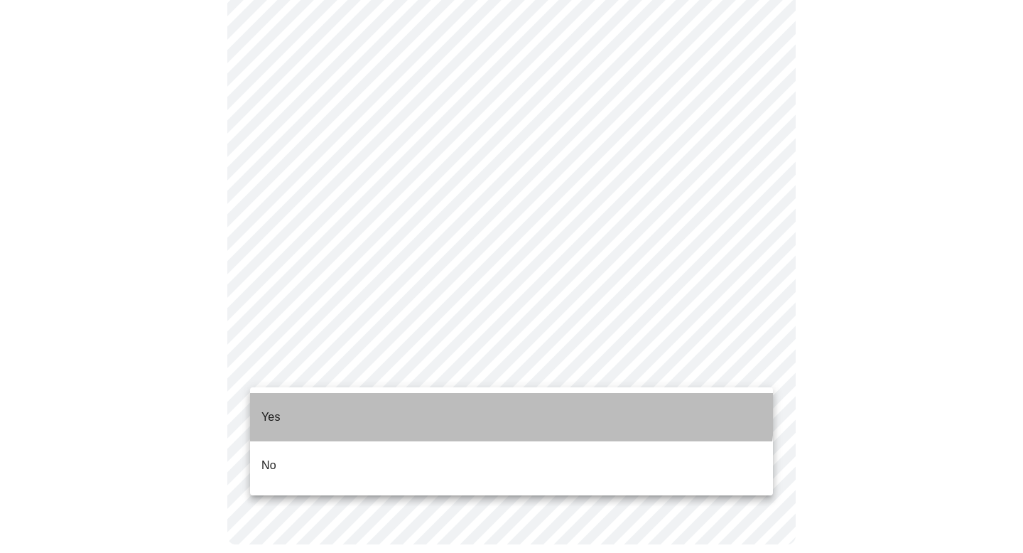
click at [436, 404] on li "Yes" at bounding box center [511, 417] width 523 height 48
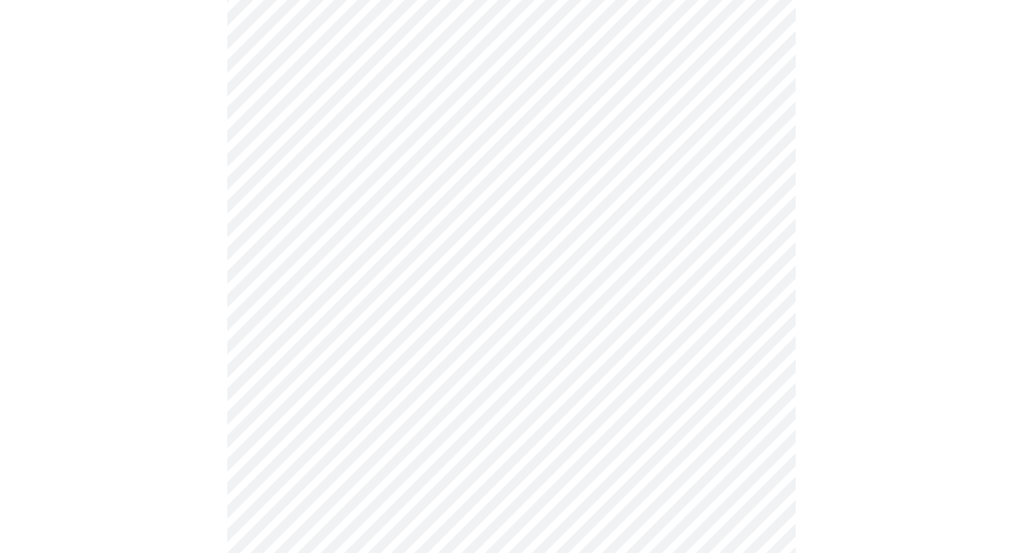
scroll to position [148, 0]
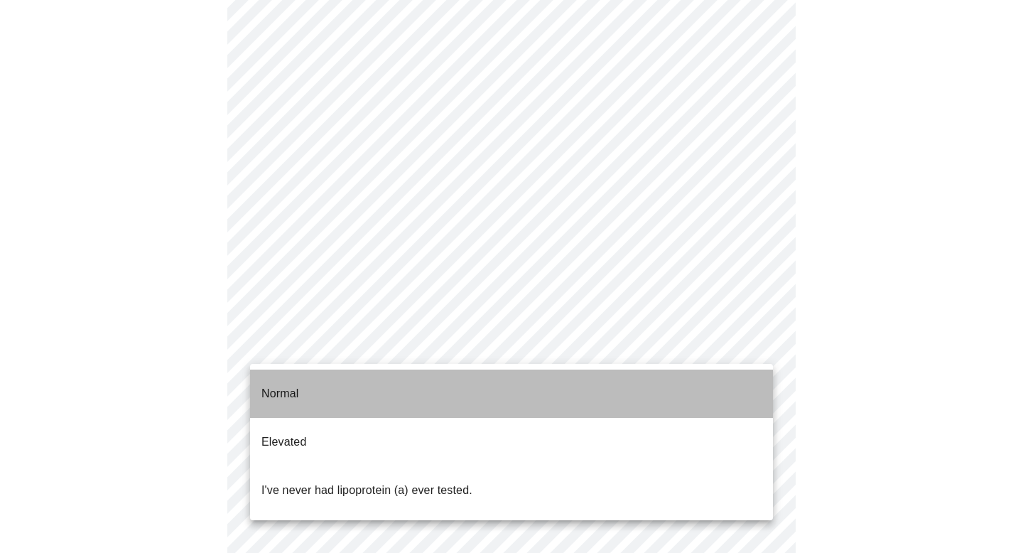
click at [626, 398] on li "Normal" at bounding box center [511, 393] width 523 height 48
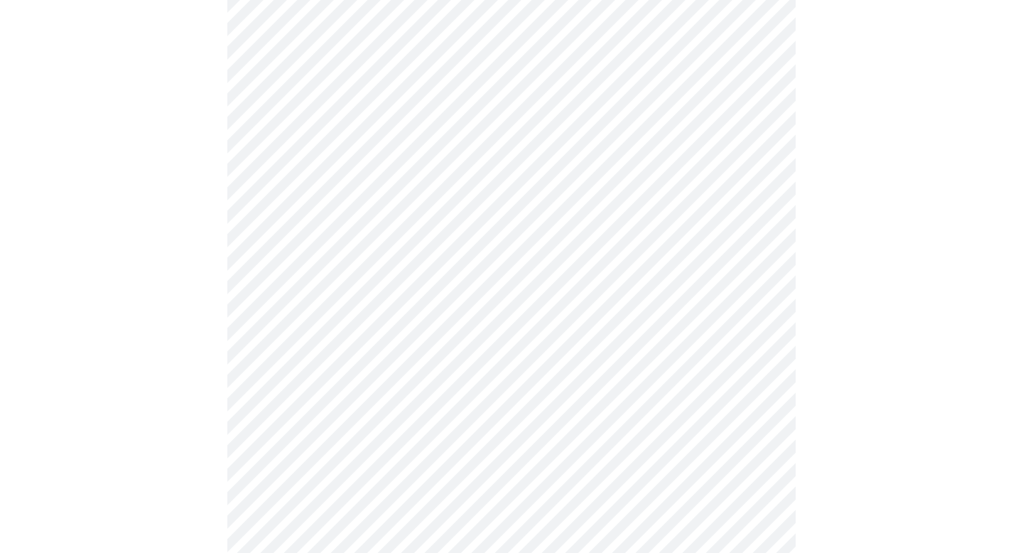
scroll to position [3694, 0]
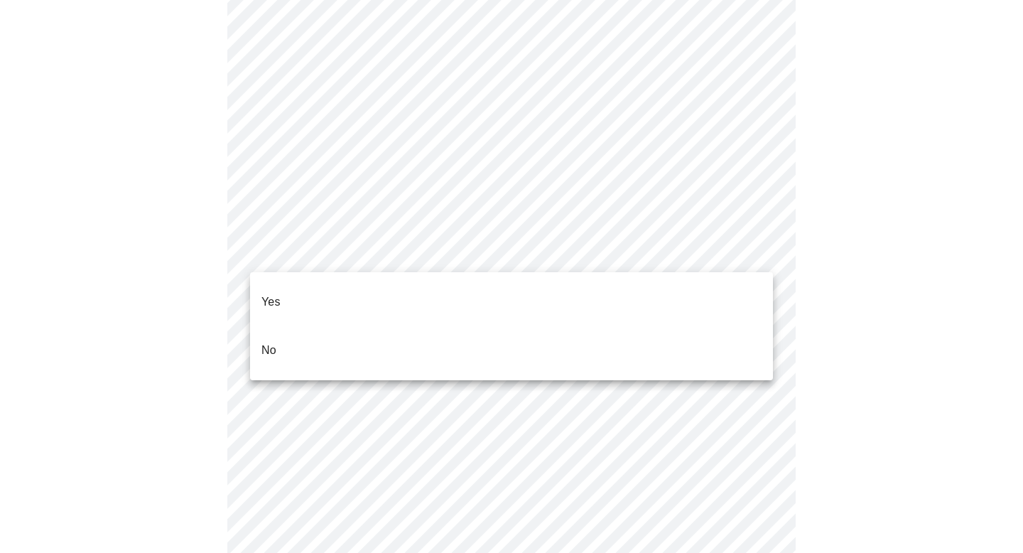
click at [615, 333] on li "No" at bounding box center [511, 350] width 523 height 48
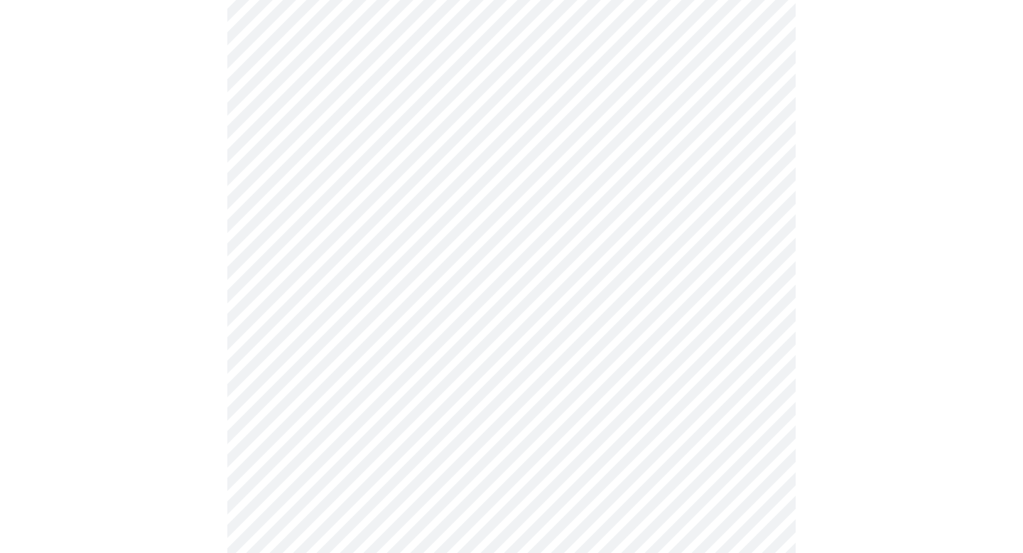
scroll to position [752, 0]
